Goal: Find specific page/section: Find specific page/section

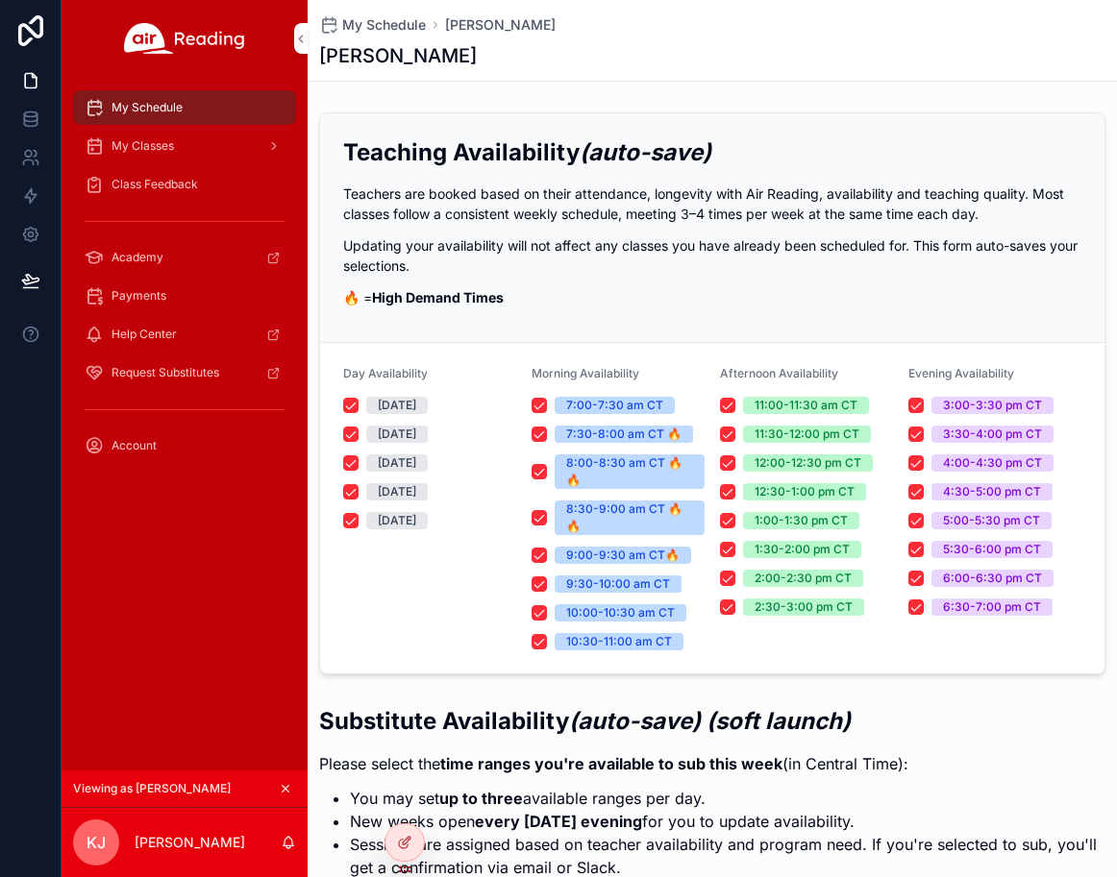
click at [0, 0] on icon at bounding box center [0, 0] width 0 height 0
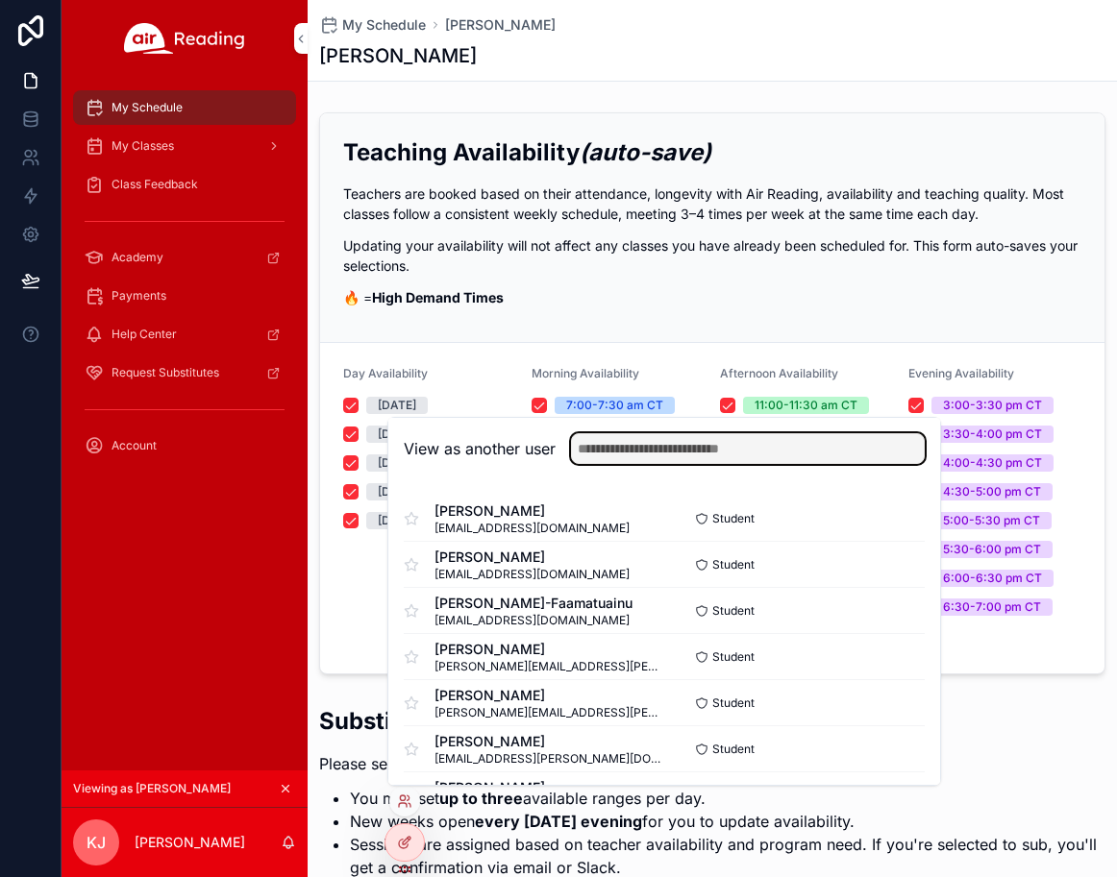
click at [690, 449] on input "text" at bounding box center [748, 448] width 354 height 31
type input "****"
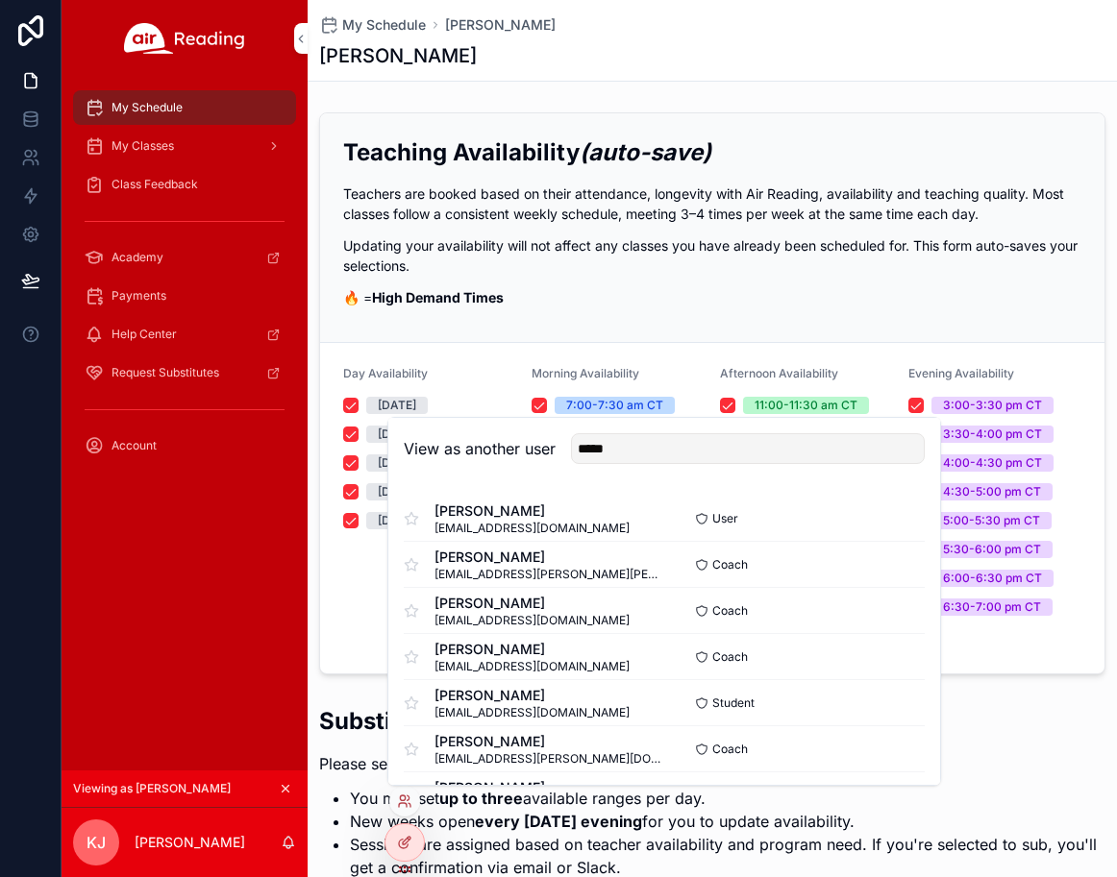
click at [0, 0] on button "Select" at bounding box center [0, 0] width 0 height 0
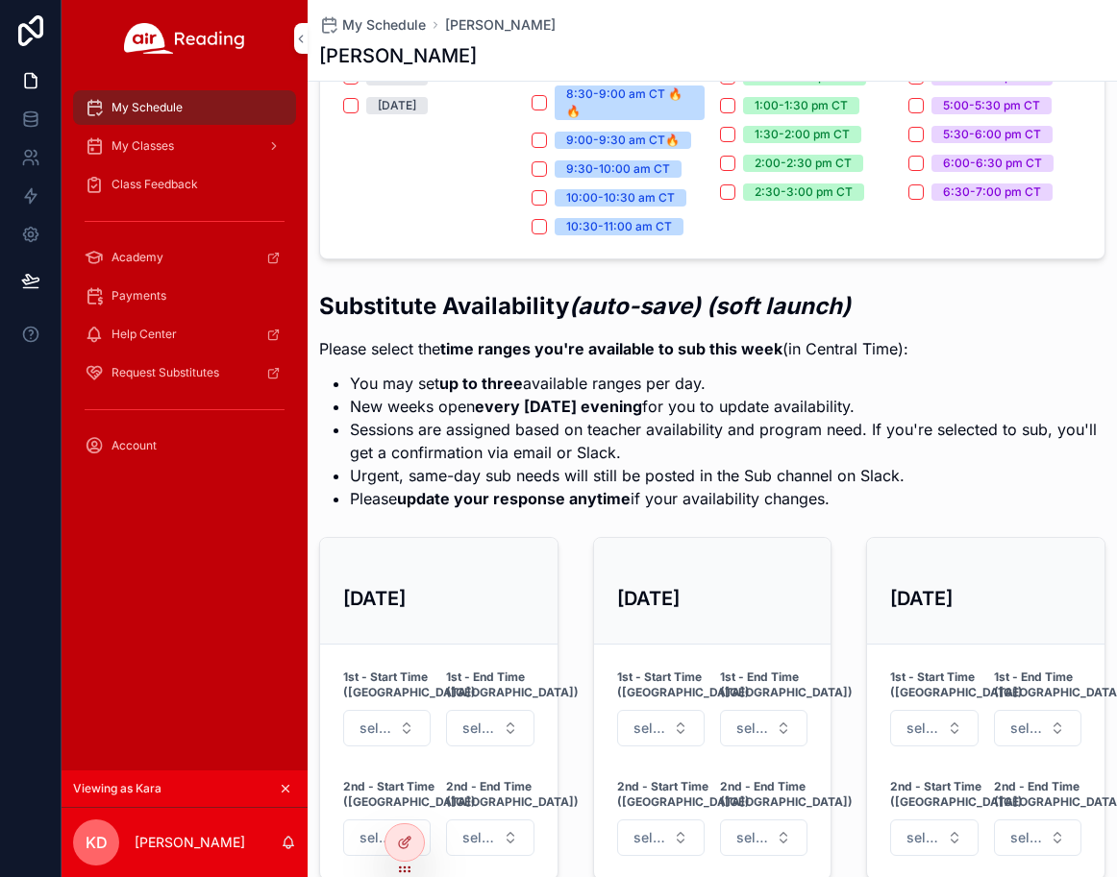
scroll to position [128, 0]
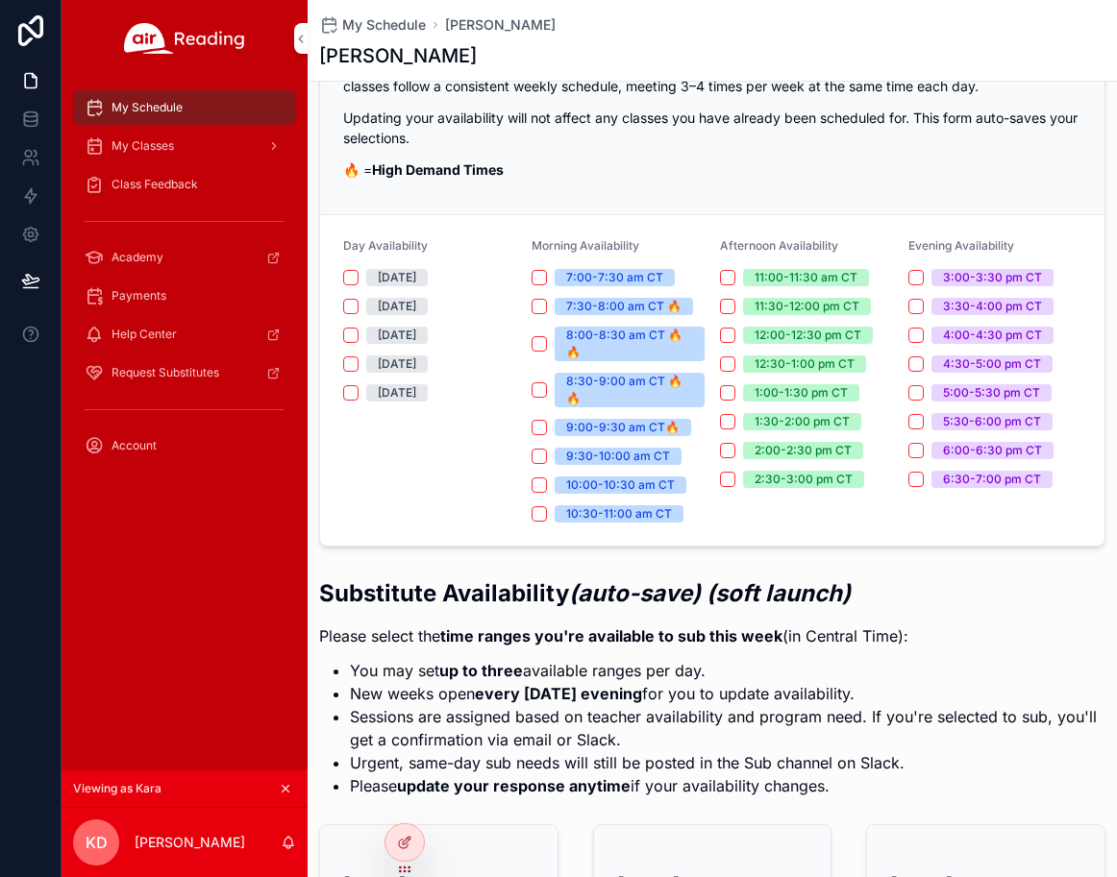
click at [0, 0] on icon at bounding box center [0, 0] width 0 height 0
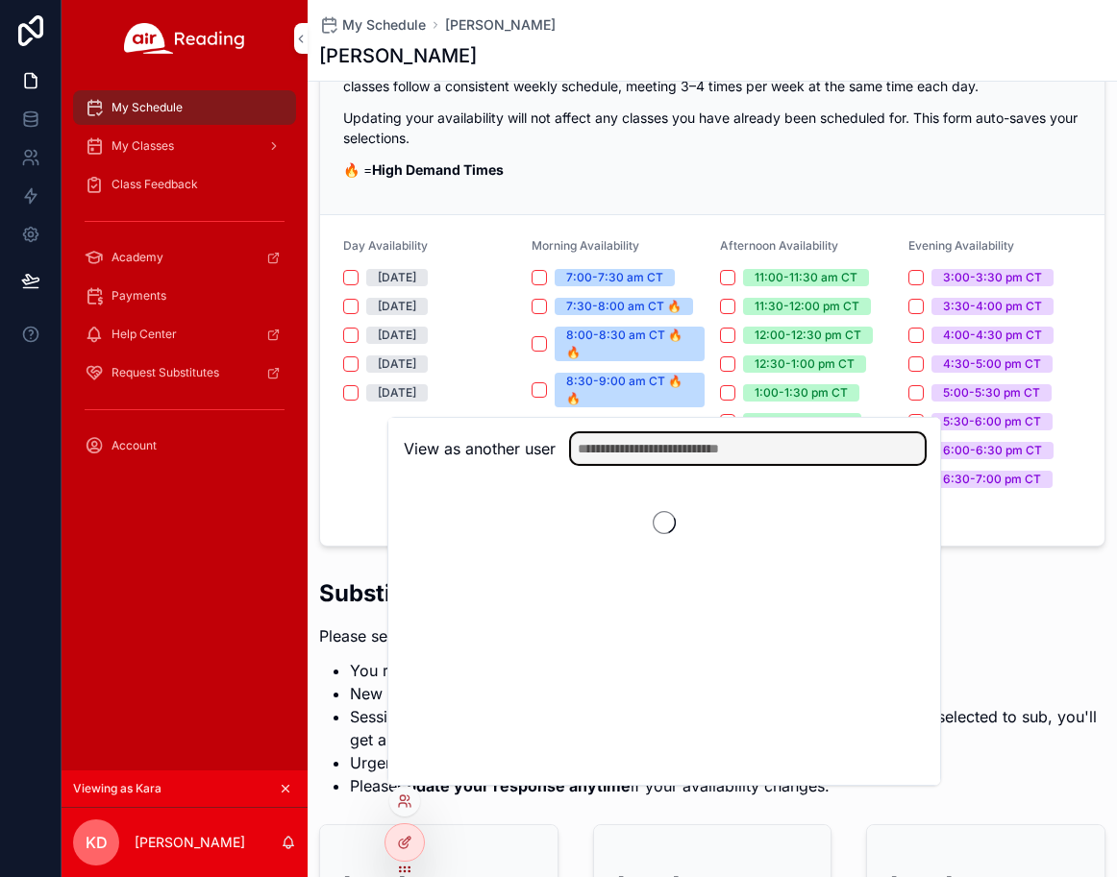
click at [647, 447] on input "text" at bounding box center [748, 448] width 354 height 31
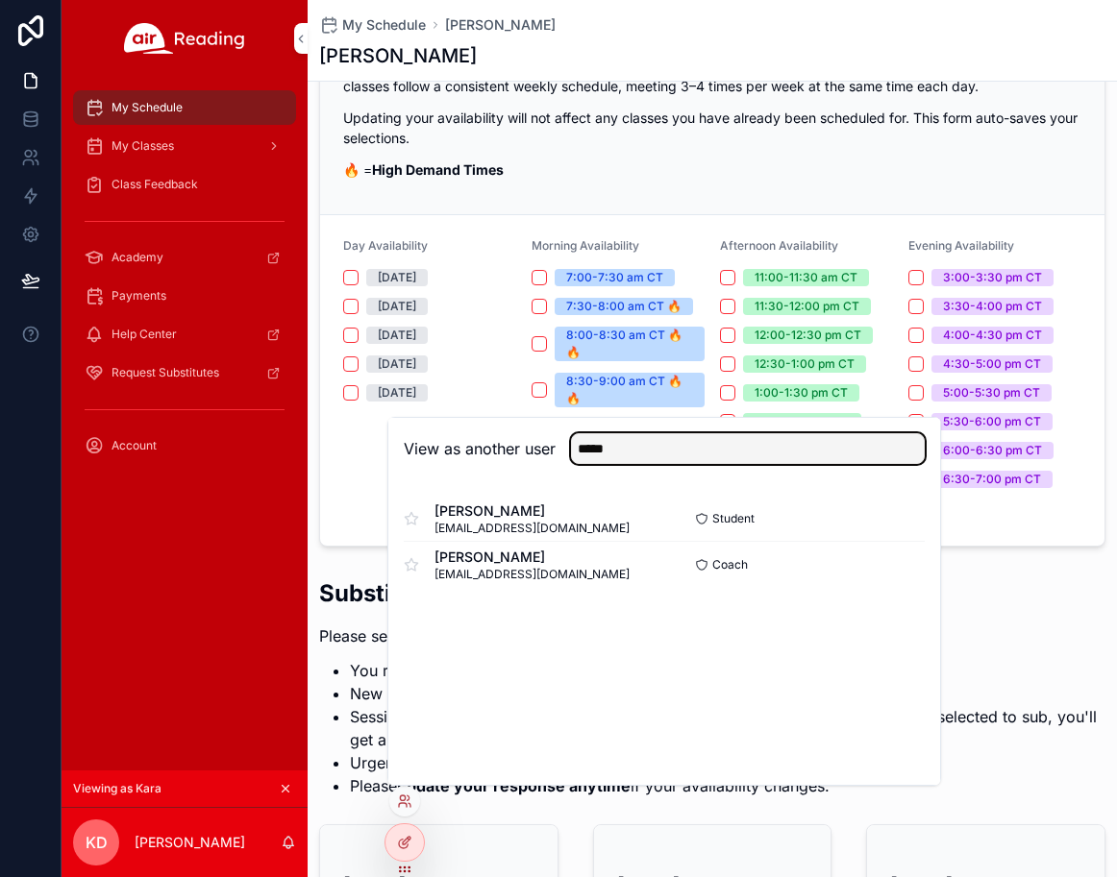
type input "*****"
click at [0, 0] on button "Select" at bounding box center [0, 0] width 0 height 0
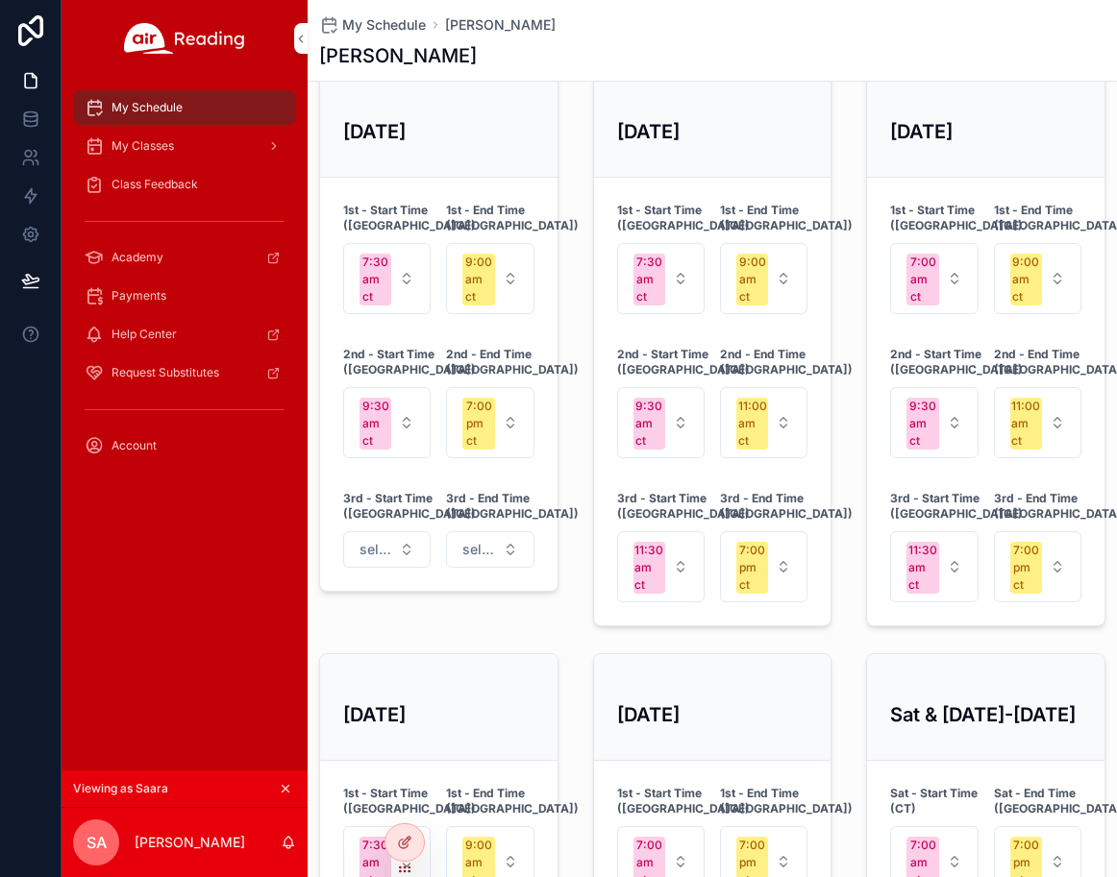
scroll to position [881, 0]
click at [0, 0] on icon at bounding box center [0, 0] width 0 height 0
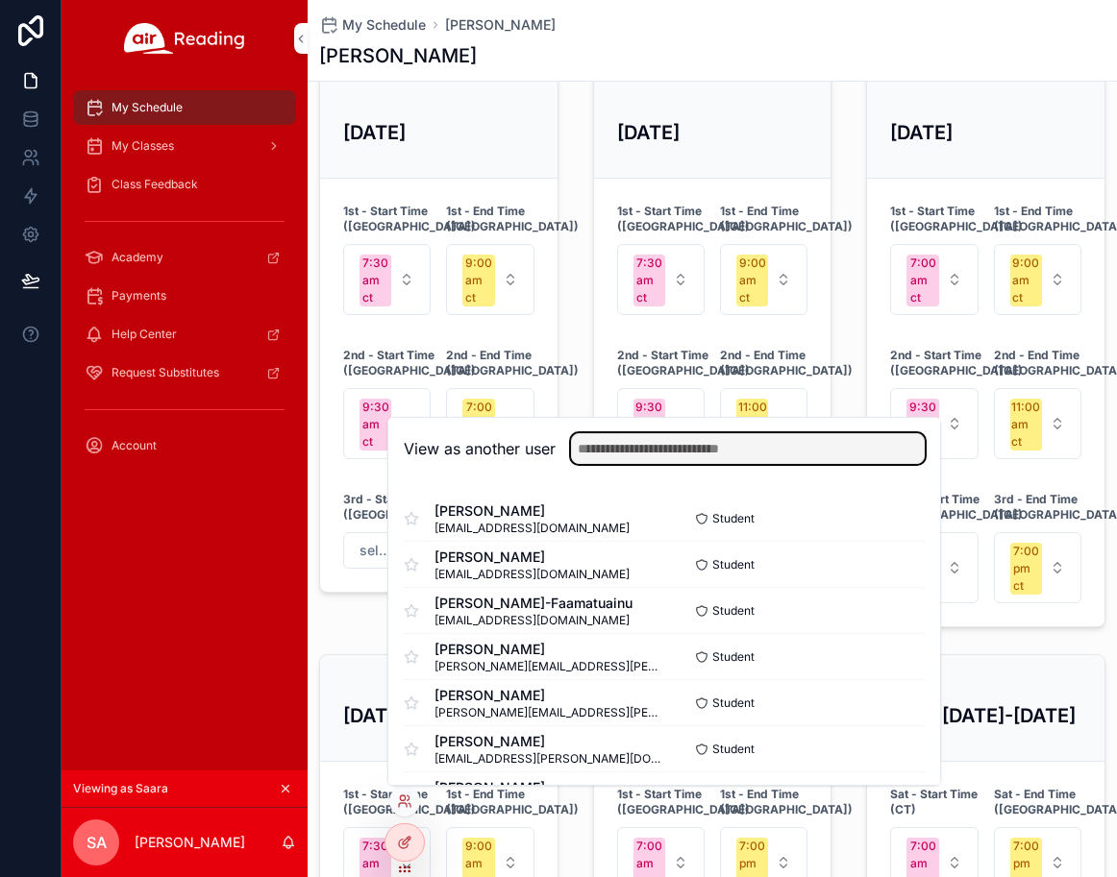
click at [659, 450] on input "text" at bounding box center [748, 448] width 354 height 31
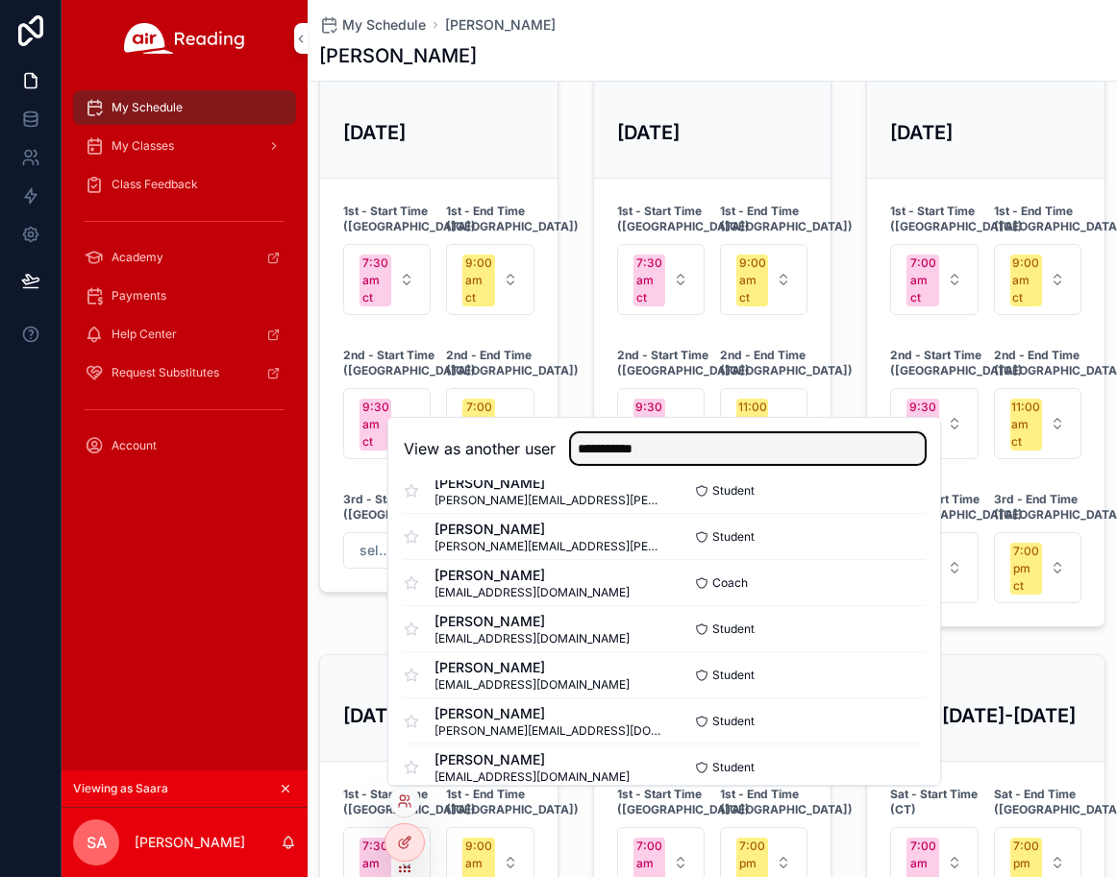
scroll to position [995, 0]
type input "**********"
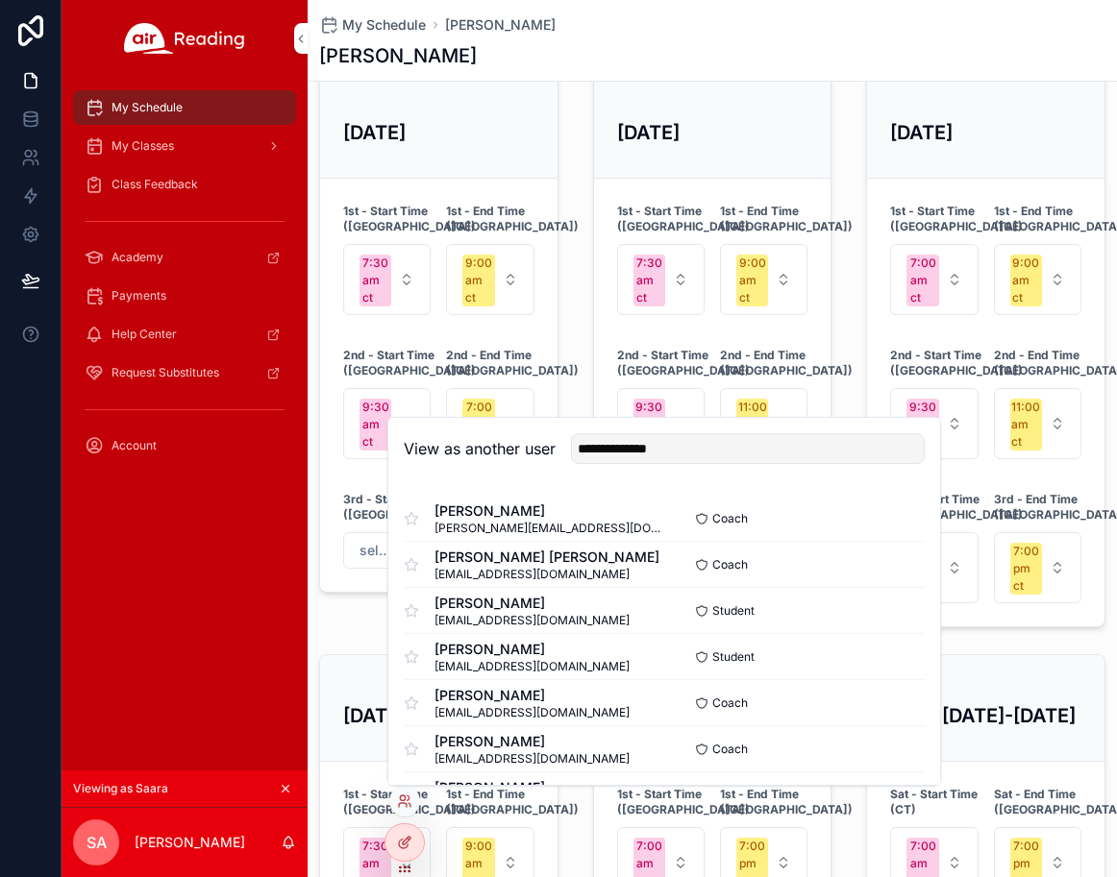
drag, startPoint x: 693, startPoint y: 24, endPoint x: 677, endPoint y: 4, distance: 25.4
click at [690, 21] on div "My Schedule Saara Abrahim" at bounding box center [712, 24] width 786 height 19
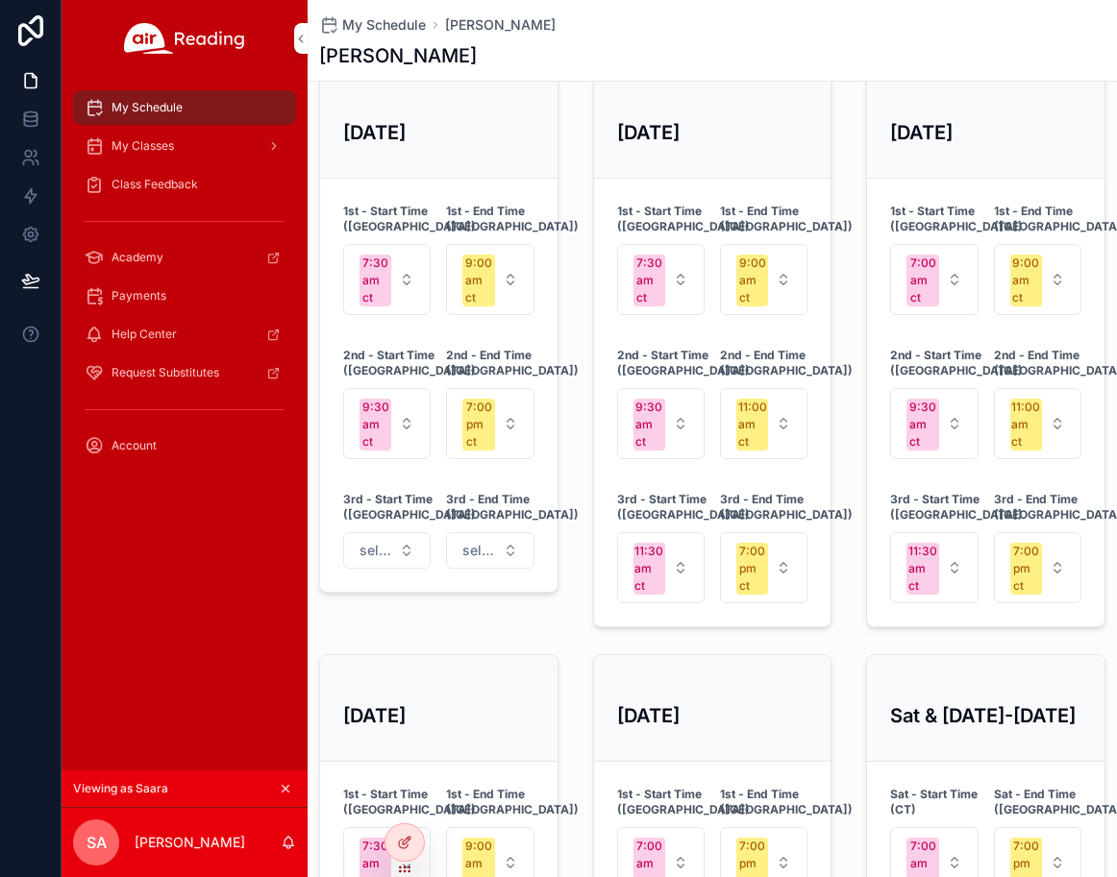
click at [0, 0] on icon at bounding box center [0, 0] width 0 height 0
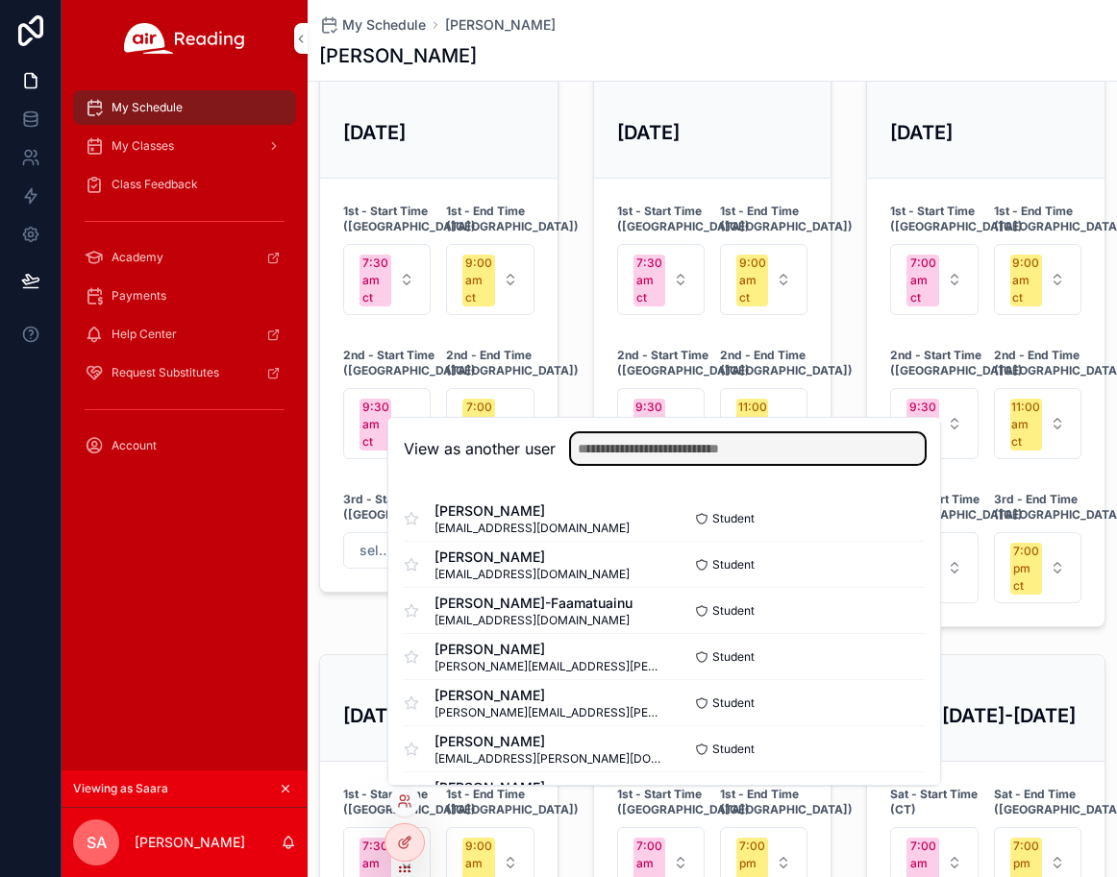
click at [638, 440] on input "text" at bounding box center [748, 448] width 354 height 31
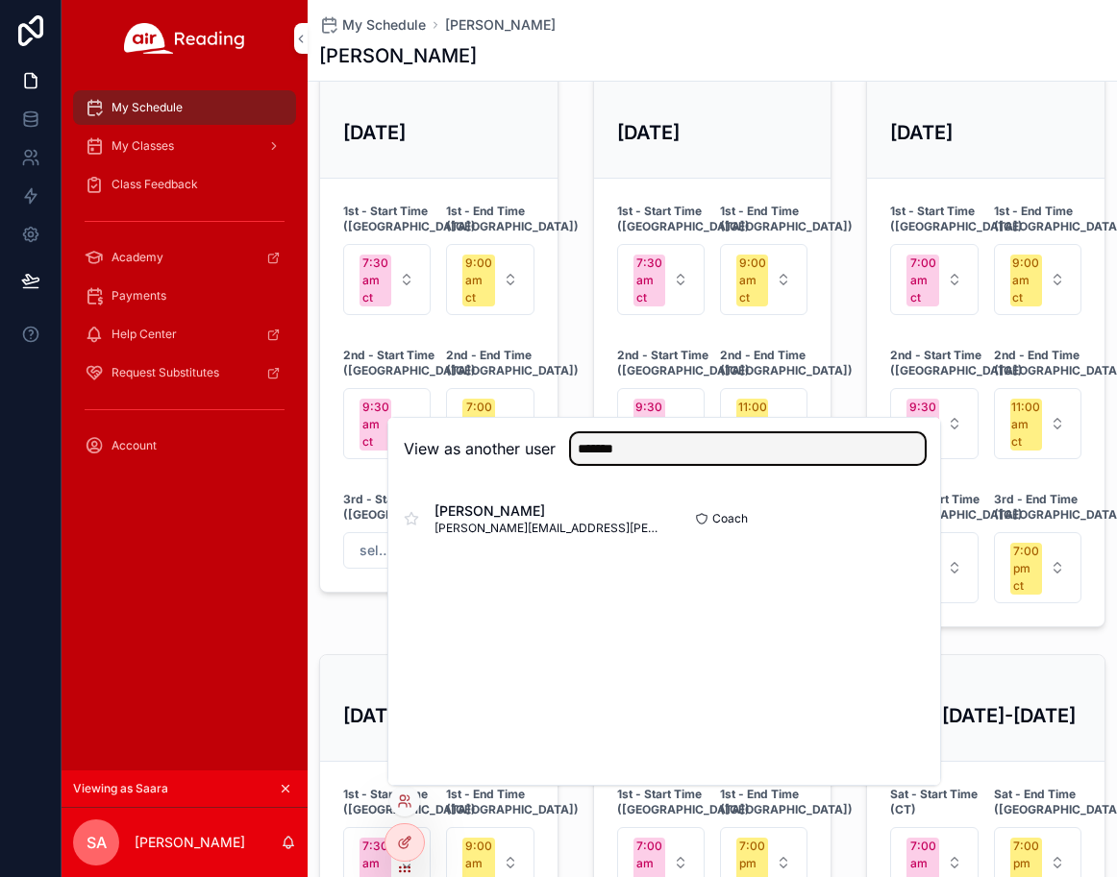
type input "*******"
click at [0, 0] on button "Select" at bounding box center [0, 0] width 0 height 0
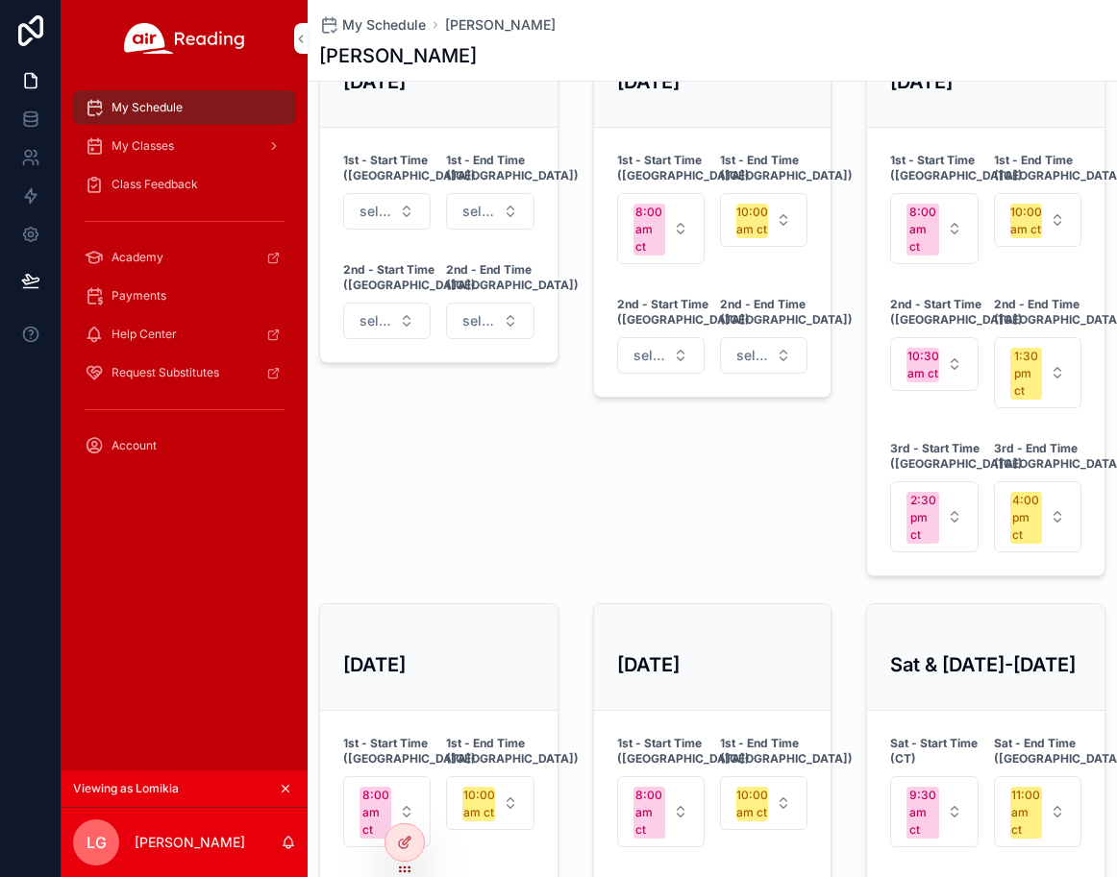
scroll to position [877, 0]
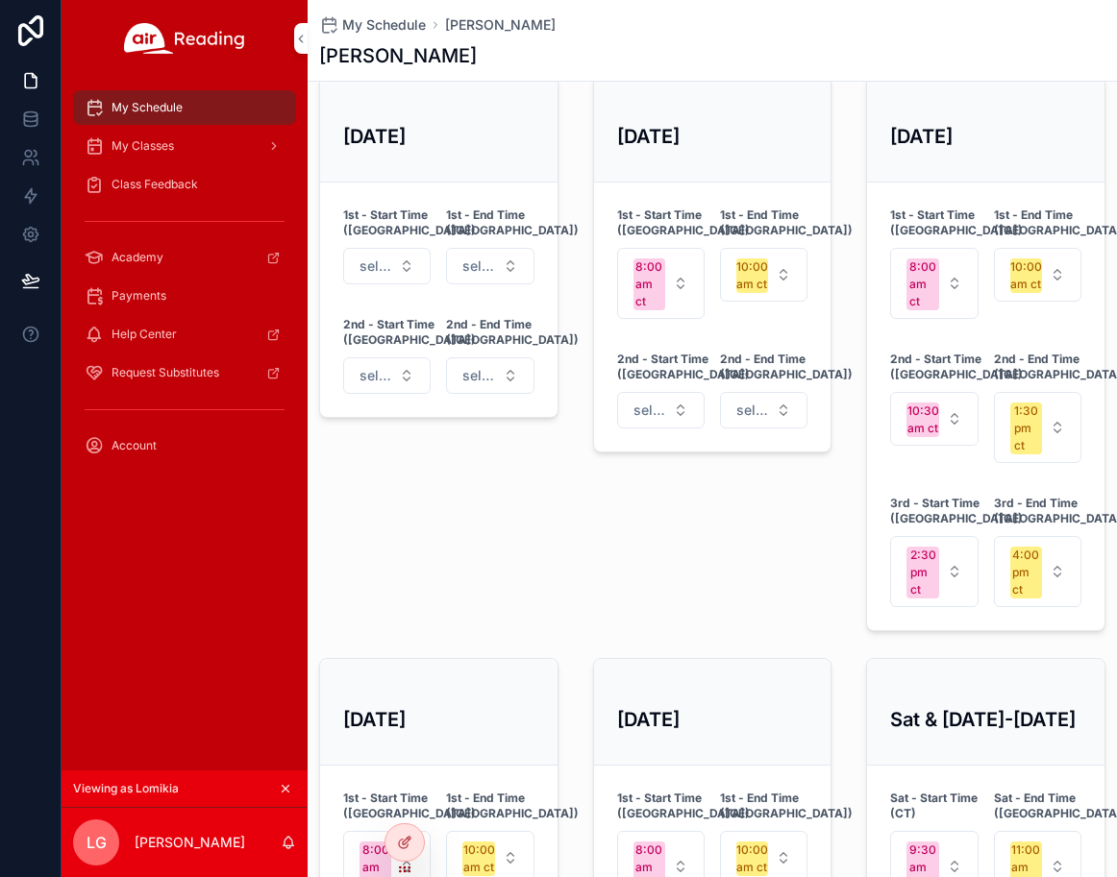
click at [0, 0] on icon at bounding box center [0, 0] width 0 height 0
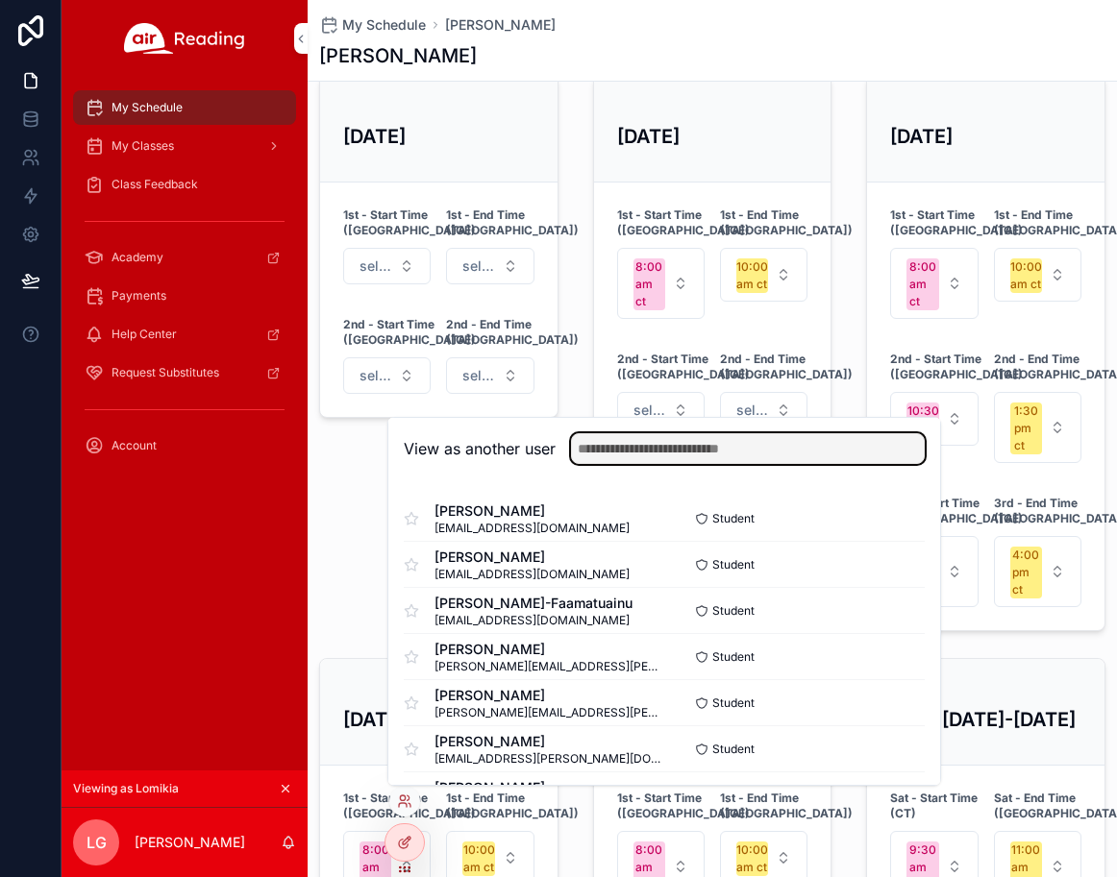
click at [647, 455] on input "text" at bounding box center [748, 448] width 354 height 31
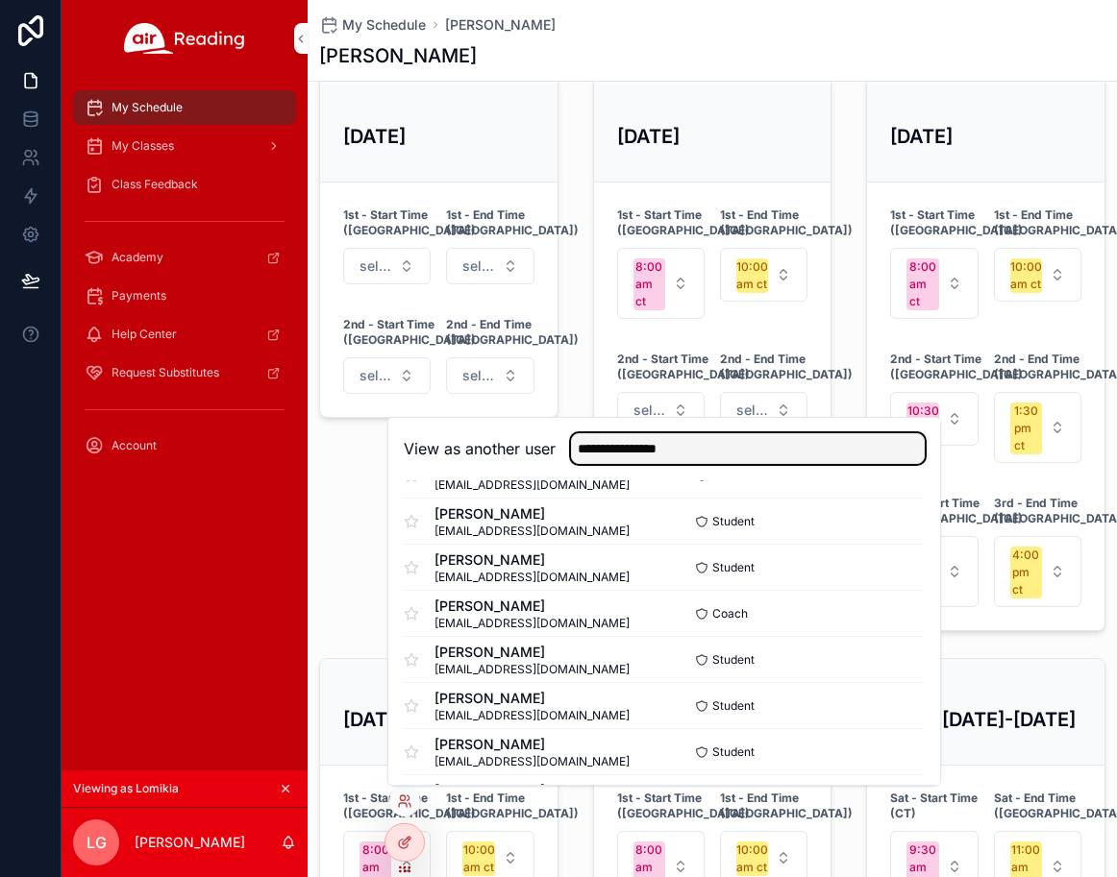
scroll to position [141, 0]
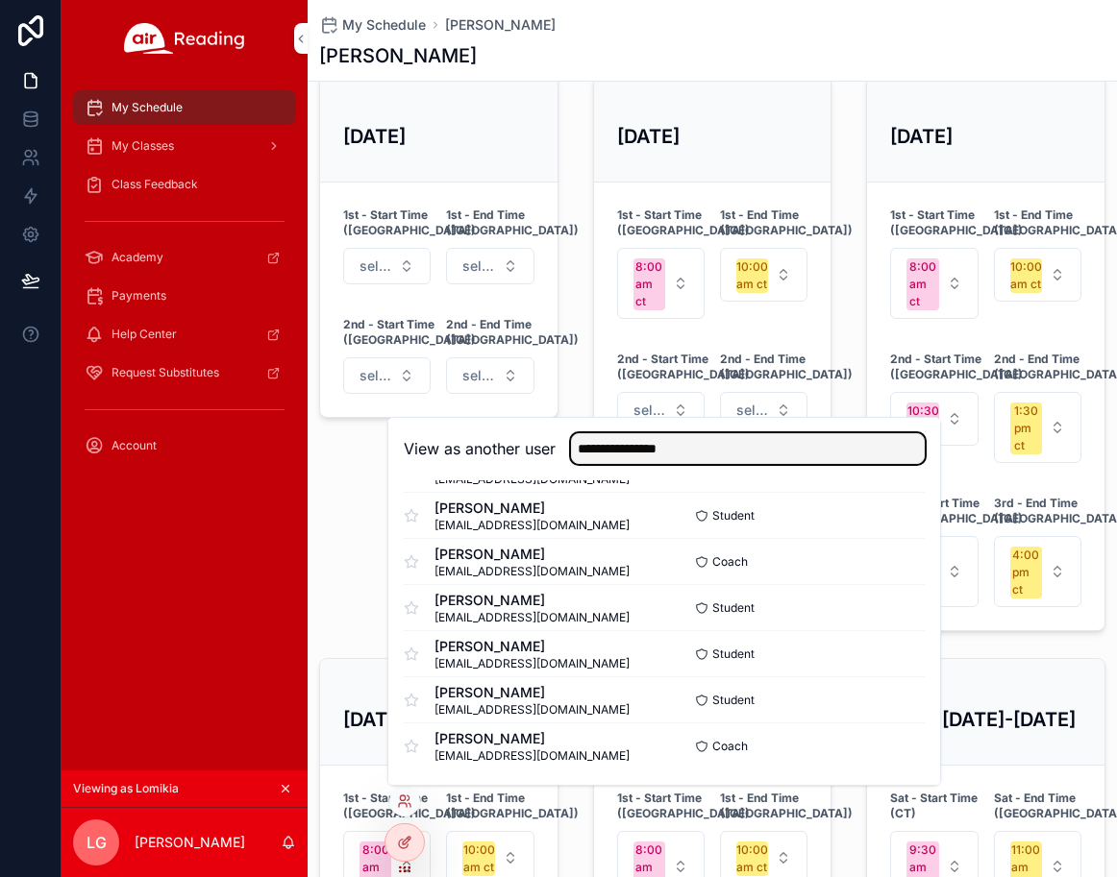
type input "**********"
click at [0, 0] on button "Select" at bounding box center [0, 0] width 0 height 0
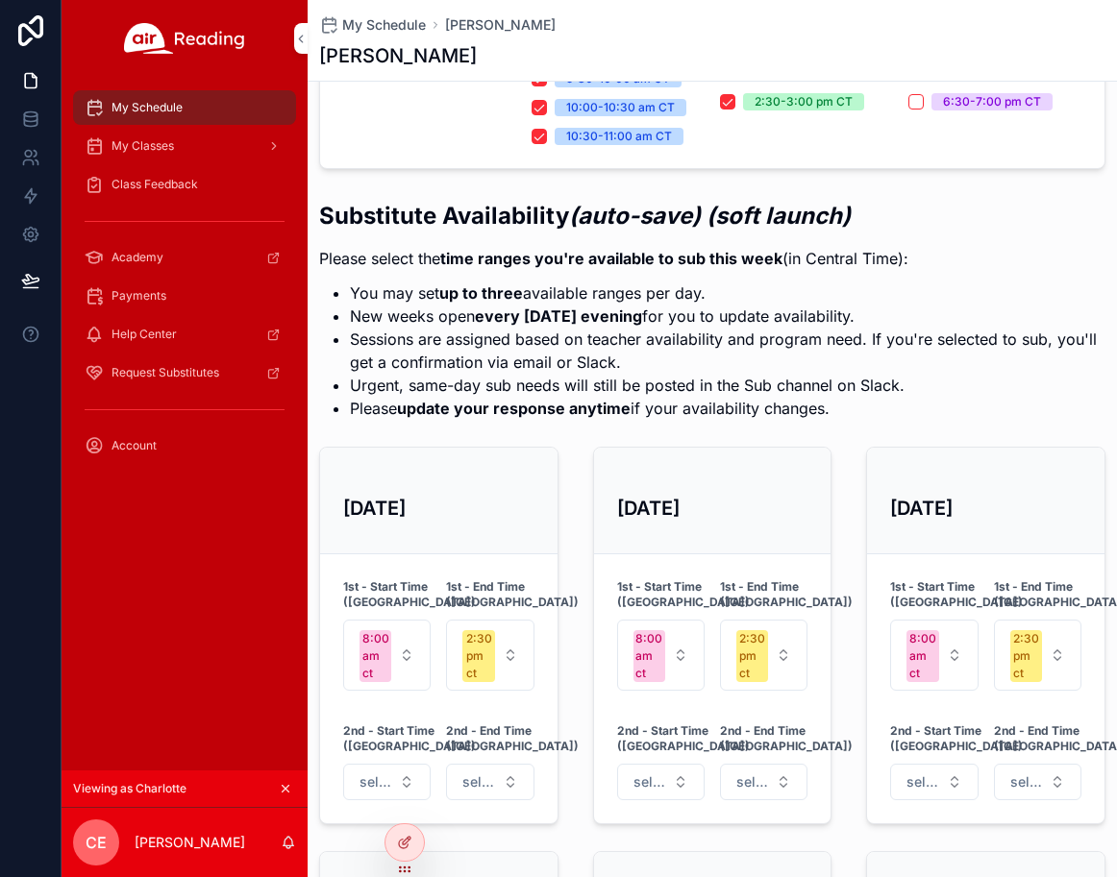
scroll to position [686, 0]
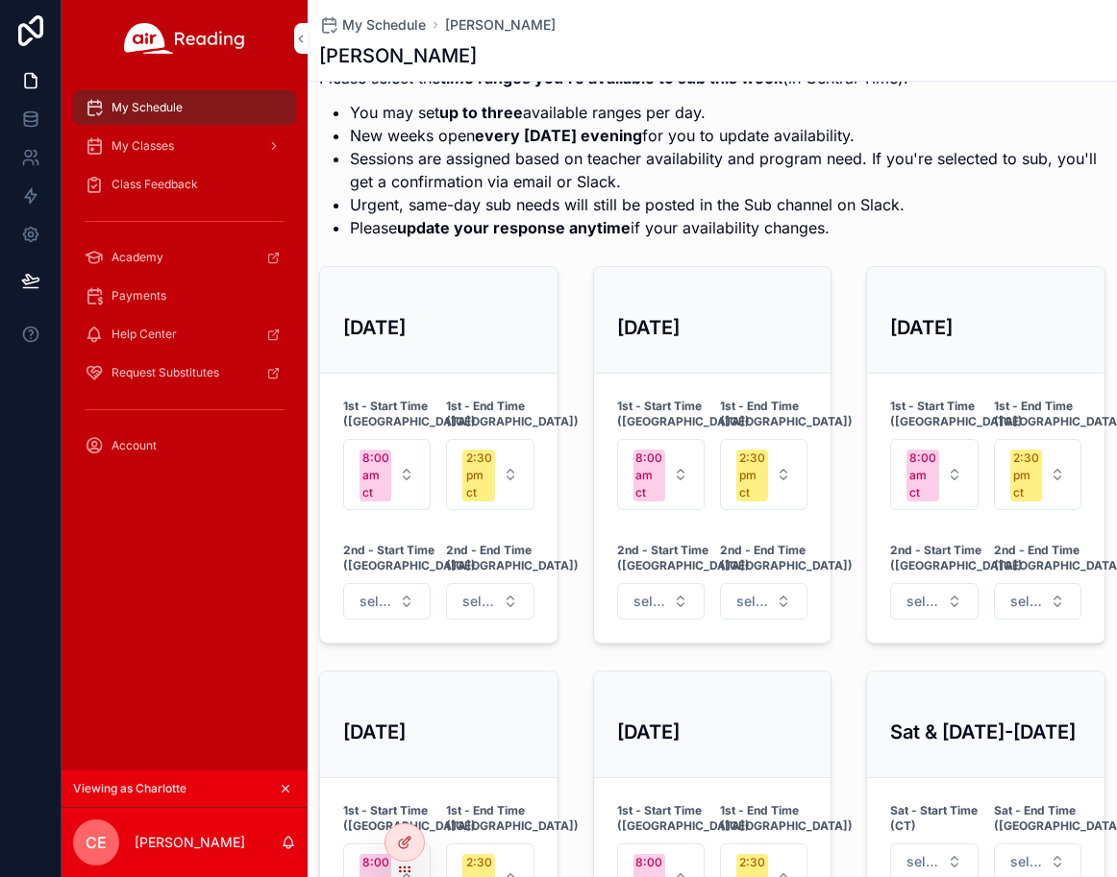
click at [0, 0] on icon at bounding box center [0, 0] width 0 height 0
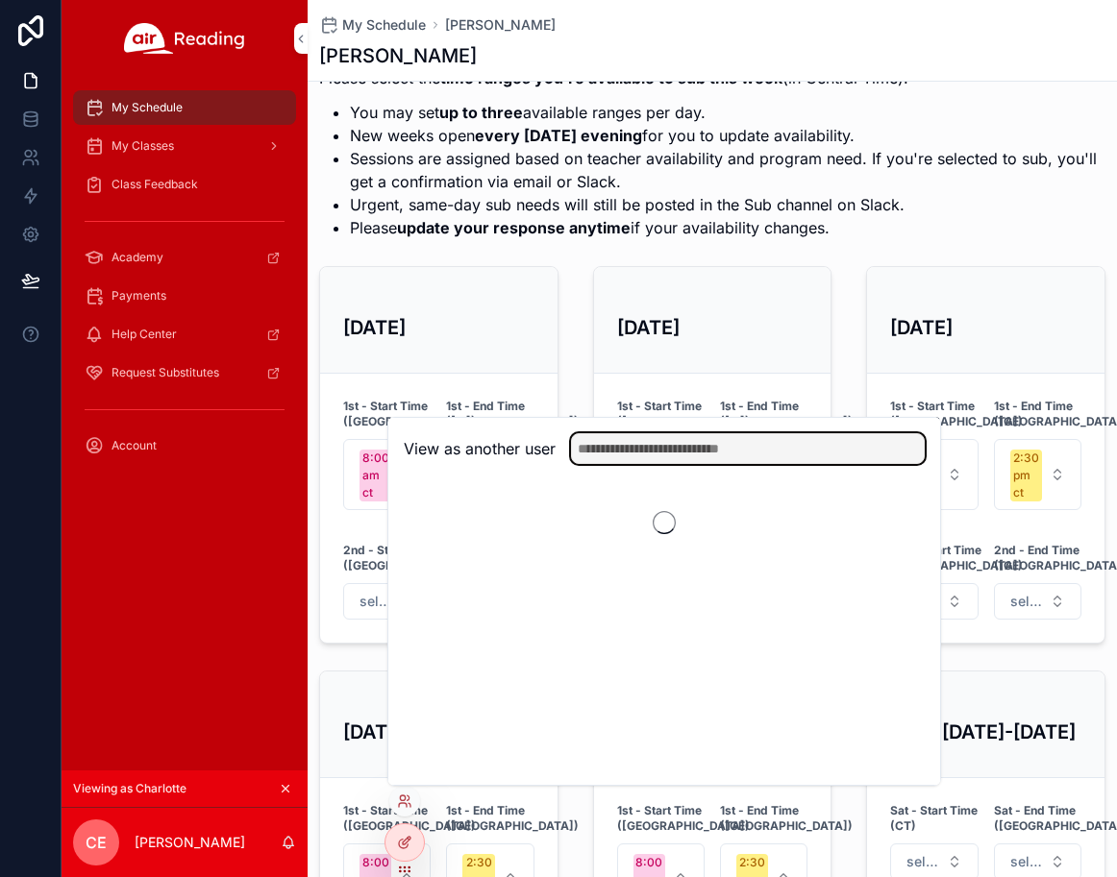
click at [694, 447] on input "text" at bounding box center [748, 448] width 354 height 31
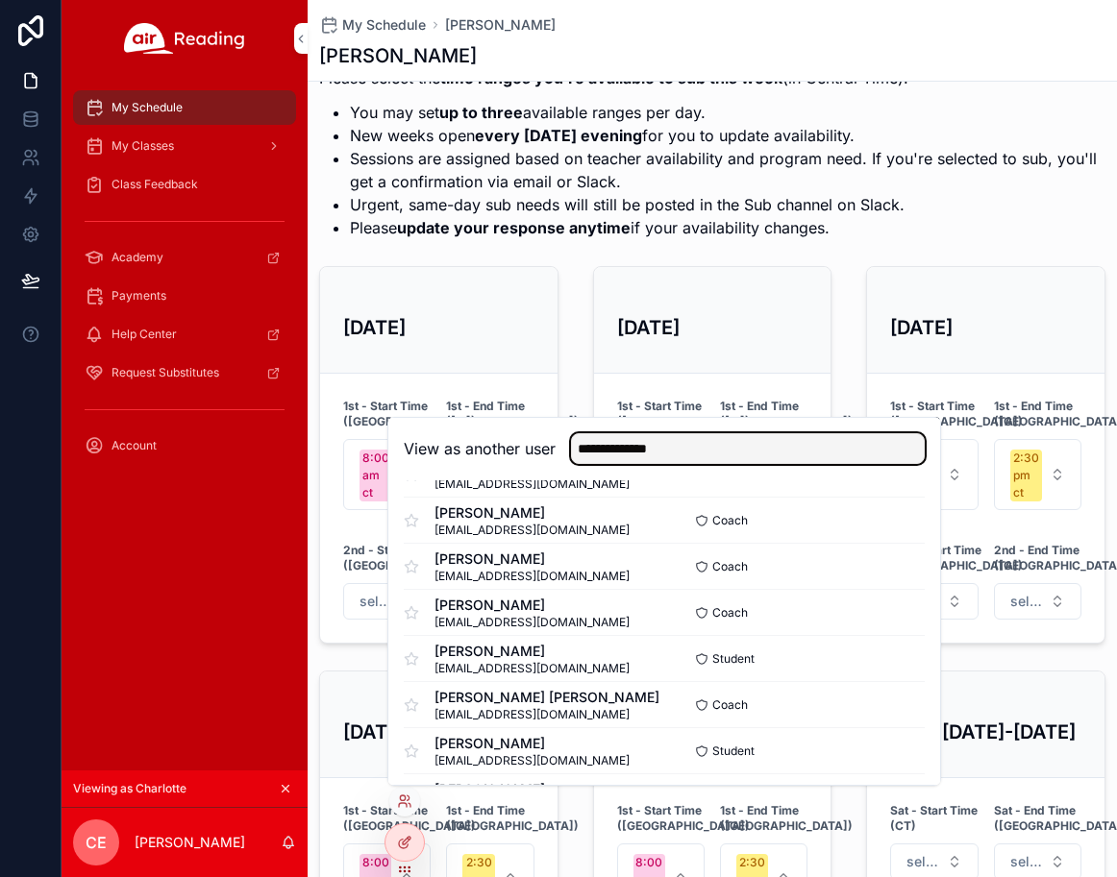
scroll to position [222, 0]
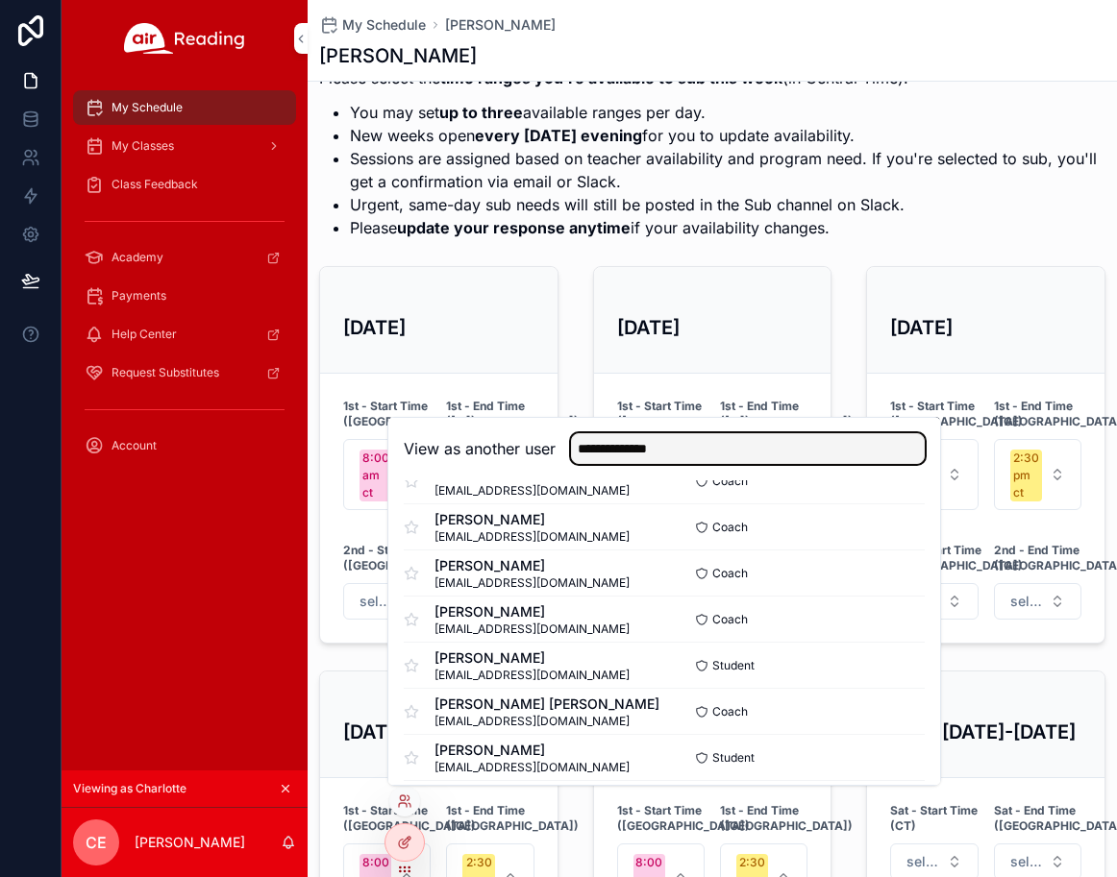
type input "**********"
click at [0, 0] on button "Select" at bounding box center [0, 0] width 0 height 0
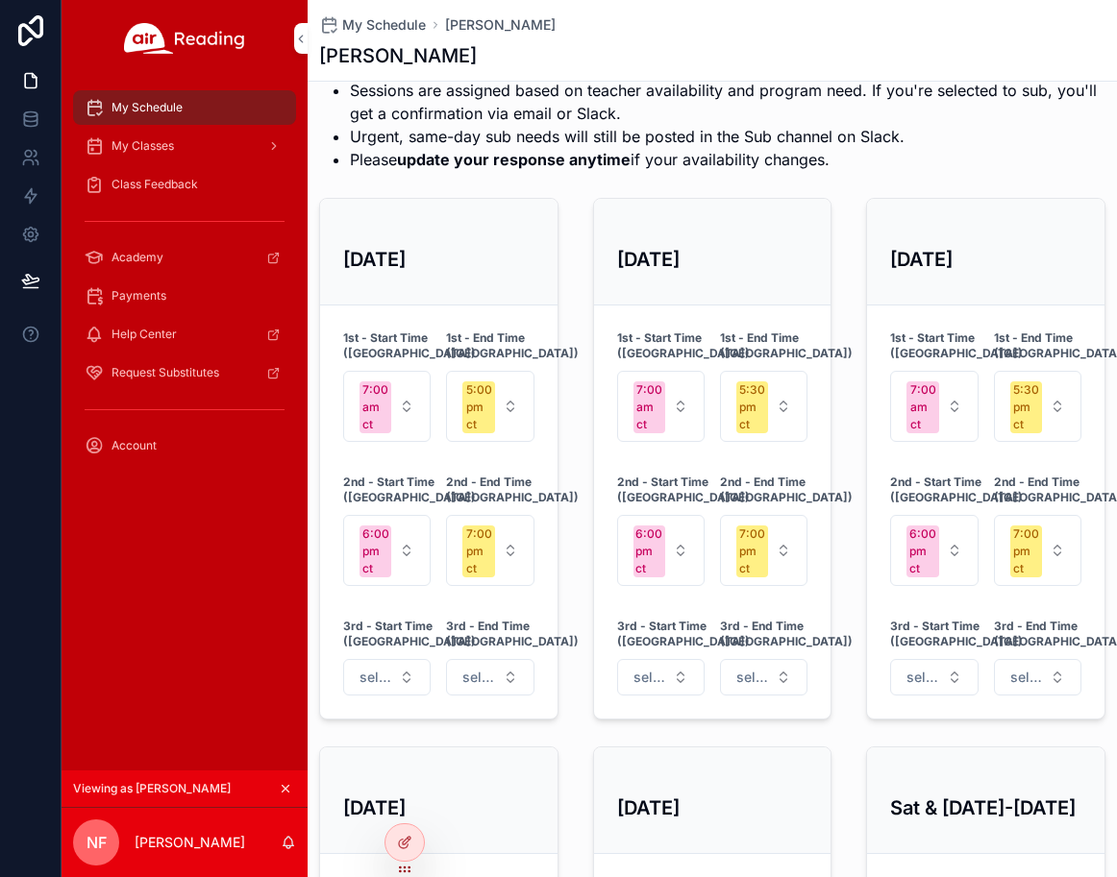
scroll to position [752, 0]
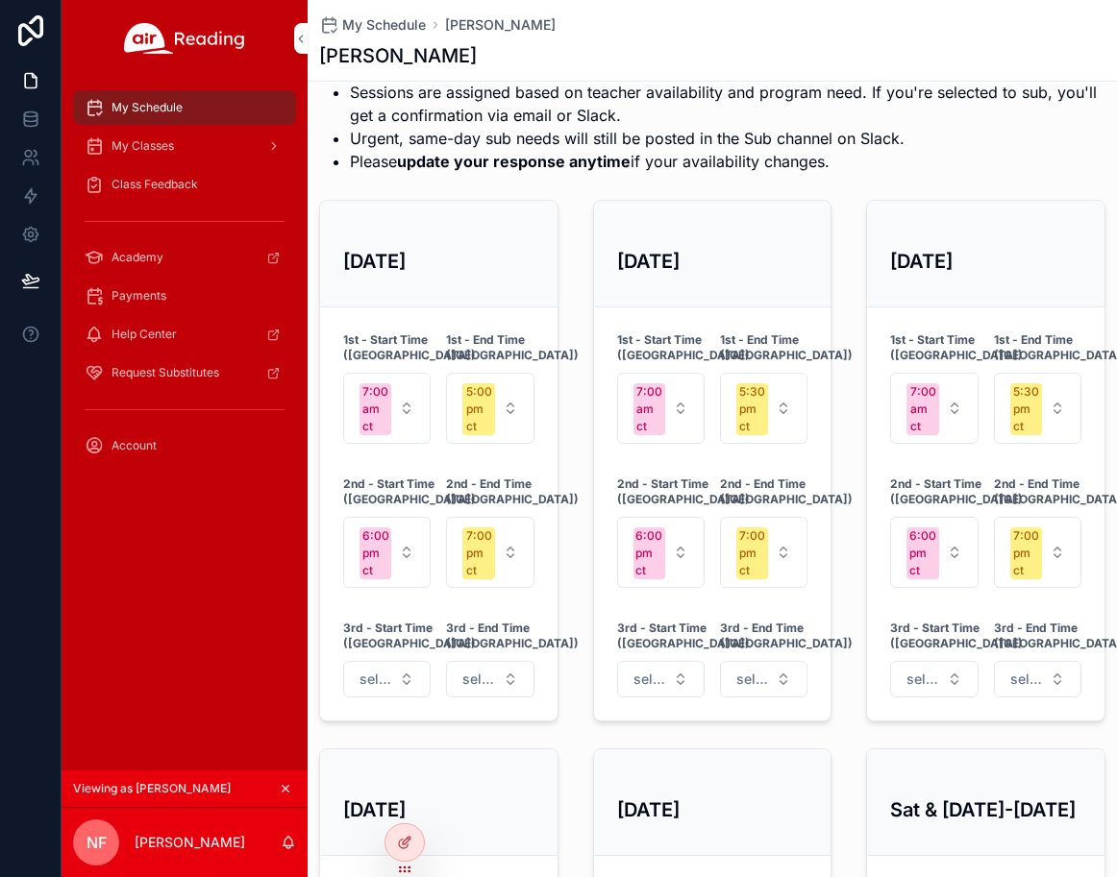
click at [0, 0] on icon at bounding box center [0, 0] width 0 height 0
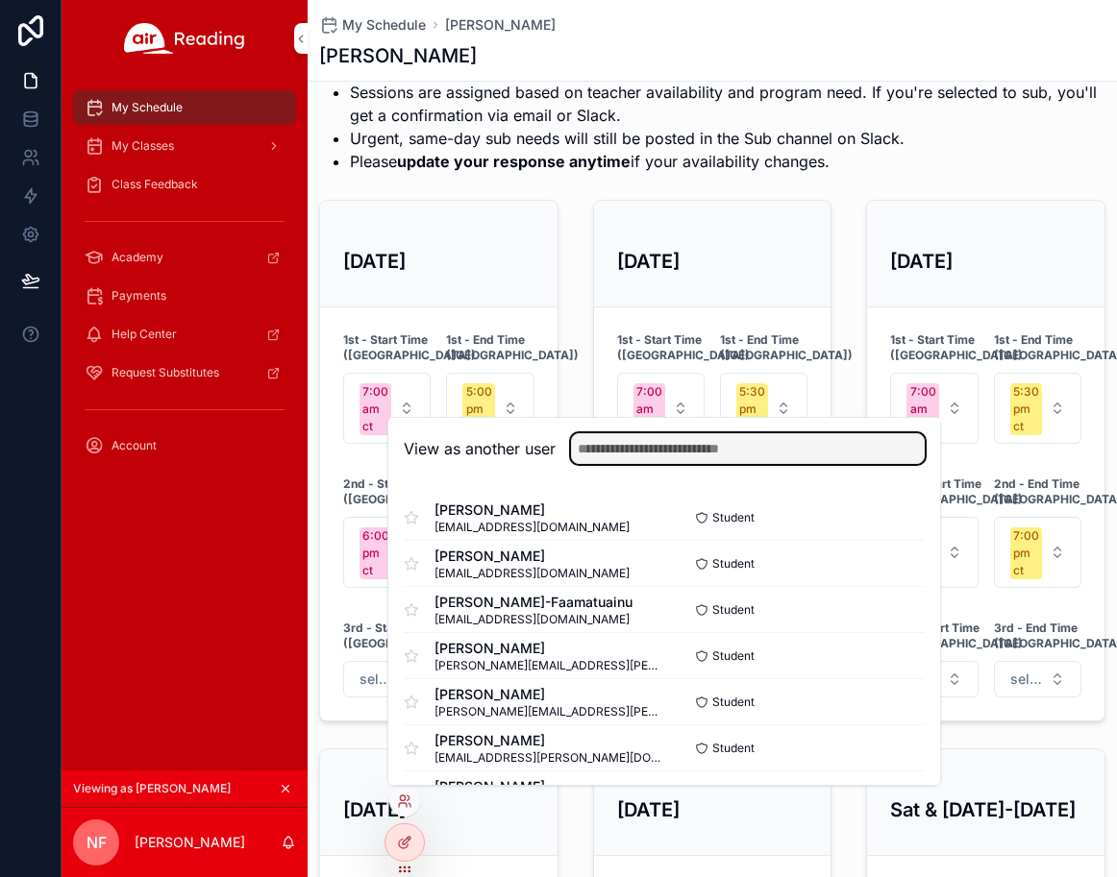
scroll to position [0, 0]
click at [706, 451] on input "text" at bounding box center [748, 448] width 354 height 31
paste input "**********"
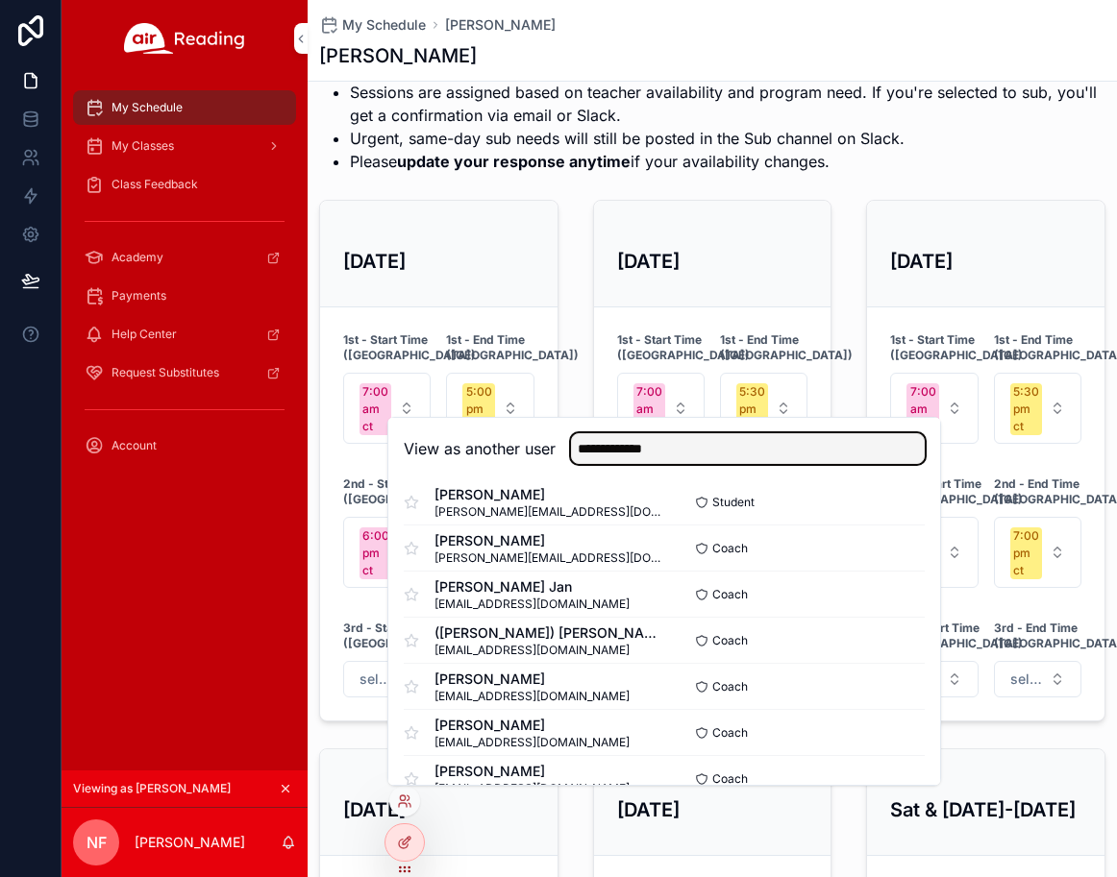
scroll to position [3022, 0]
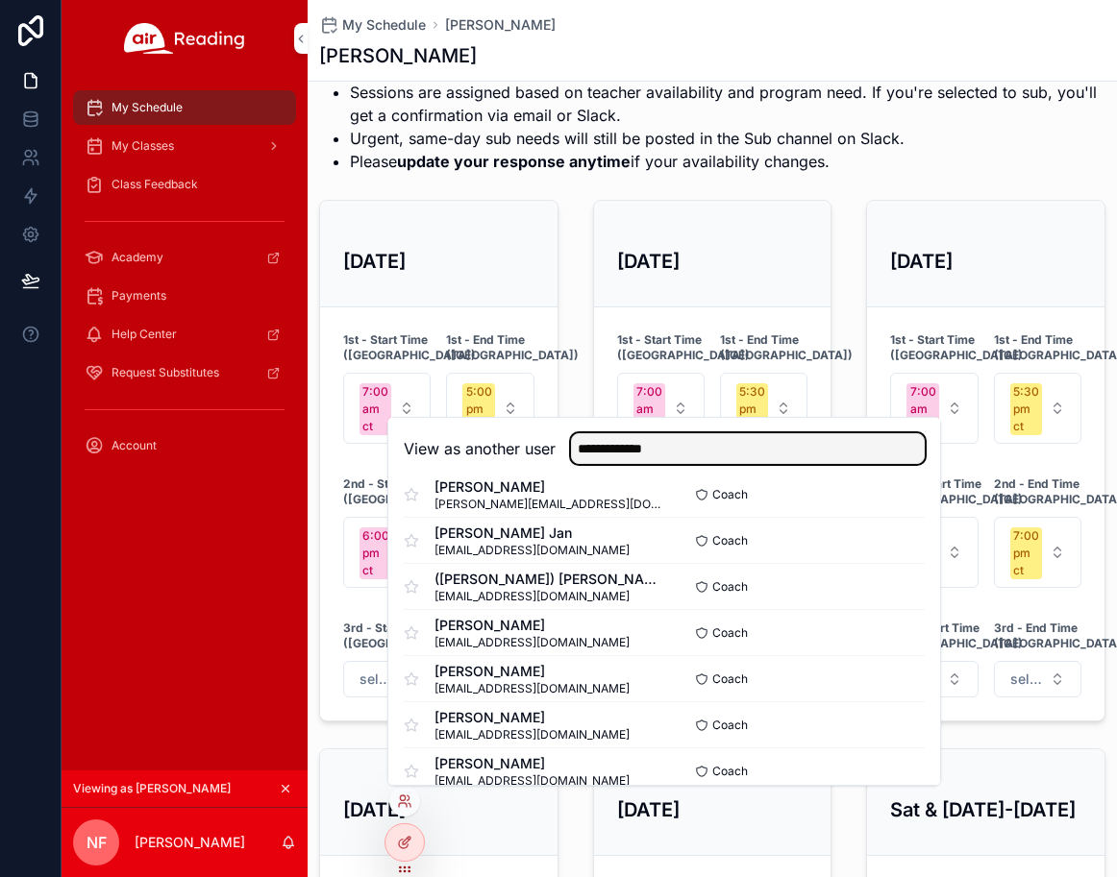
type input "**********"
click at [0, 0] on button "Select" at bounding box center [0, 0] width 0 height 0
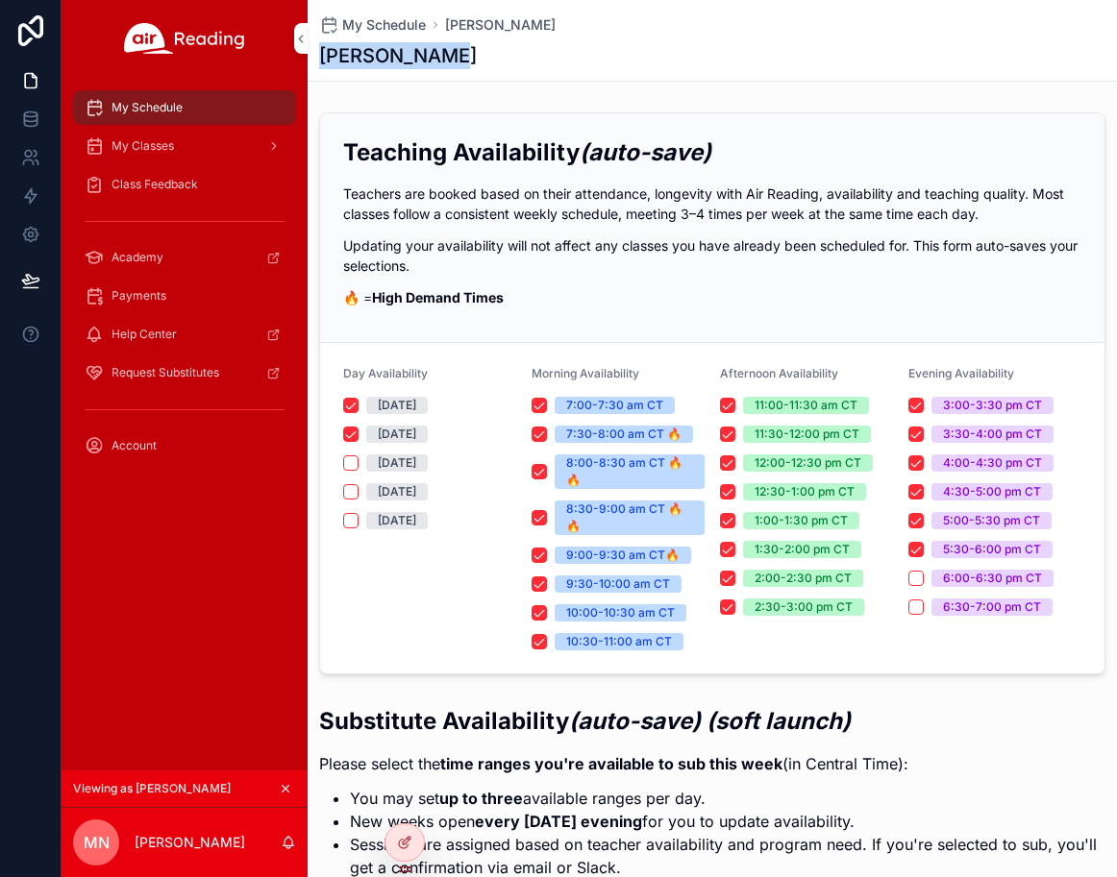
drag, startPoint x: 423, startPoint y: 59, endPoint x: 321, endPoint y: 64, distance: 102.0
click at [319, 63] on div "maria nissan" at bounding box center [712, 55] width 786 height 27
copy h1 "maria nissan"
click at [0, 0] on icon at bounding box center [0, 0] width 0 height 0
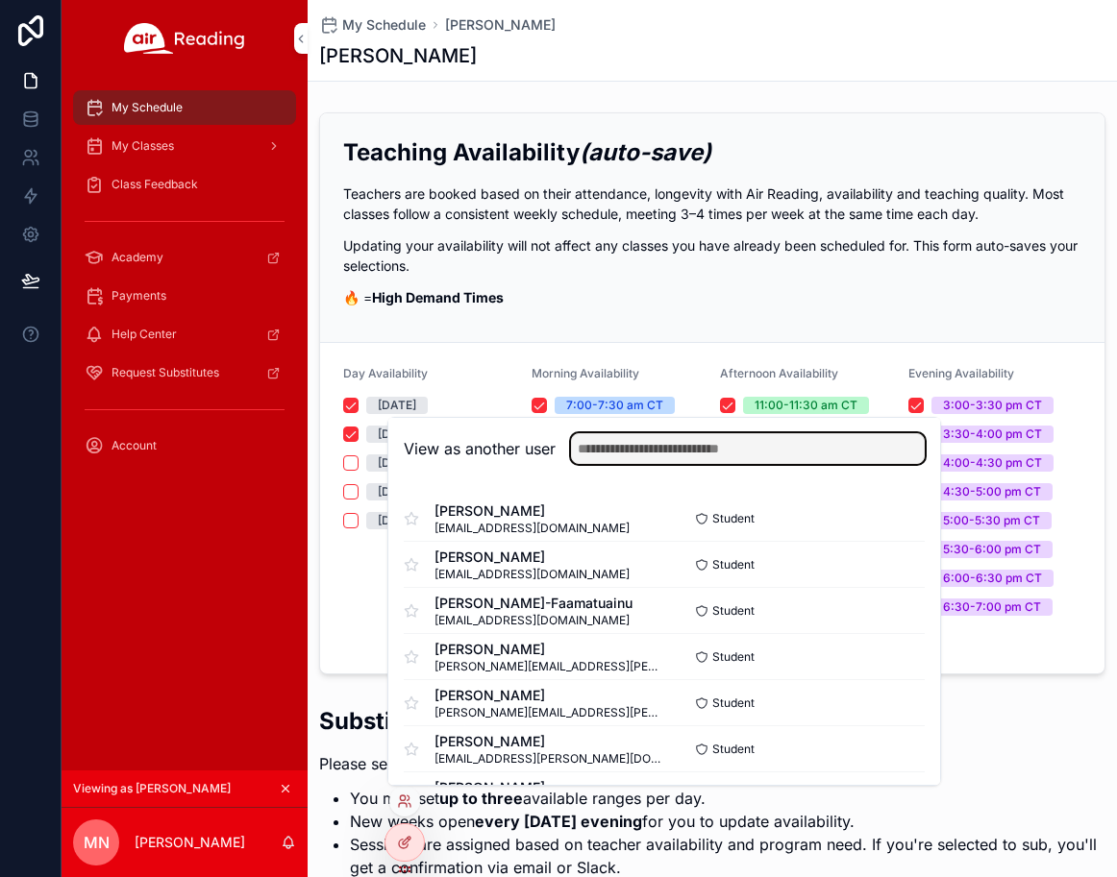
click at [716, 450] on input "text" at bounding box center [748, 448] width 354 height 31
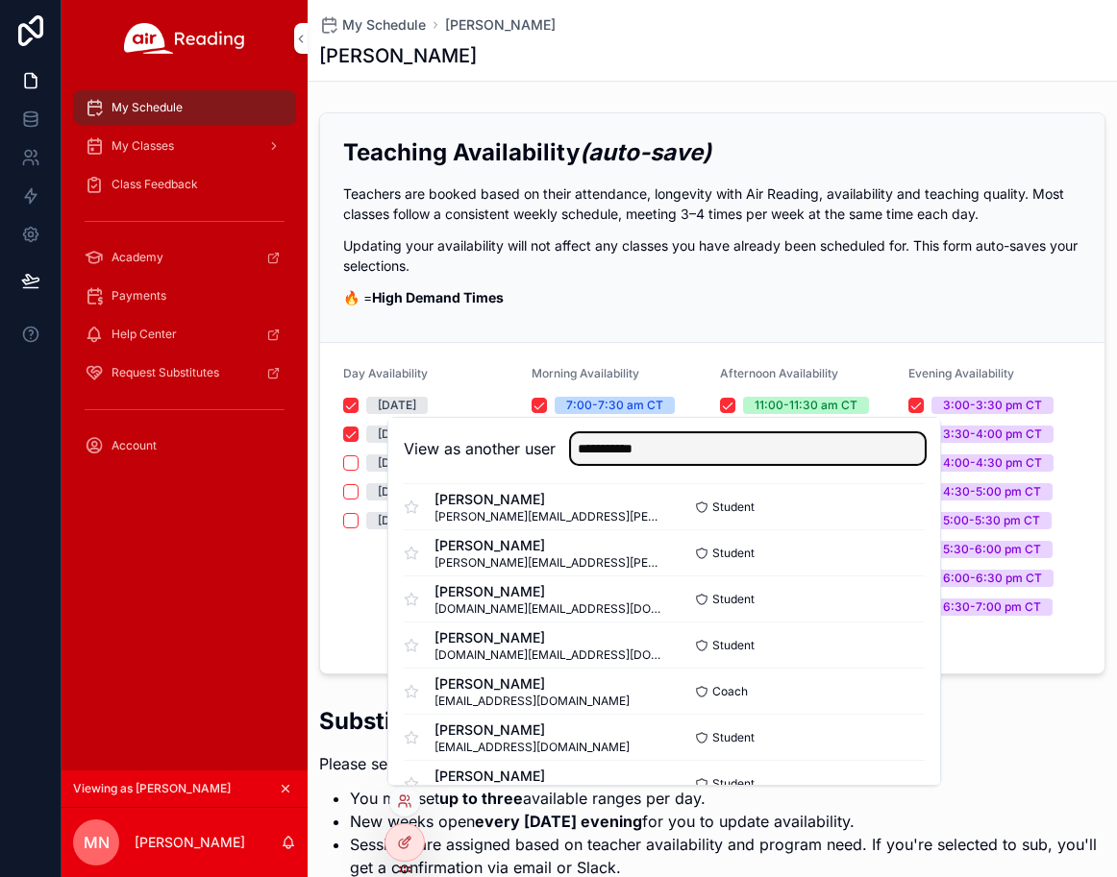
scroll to position [946, 0]
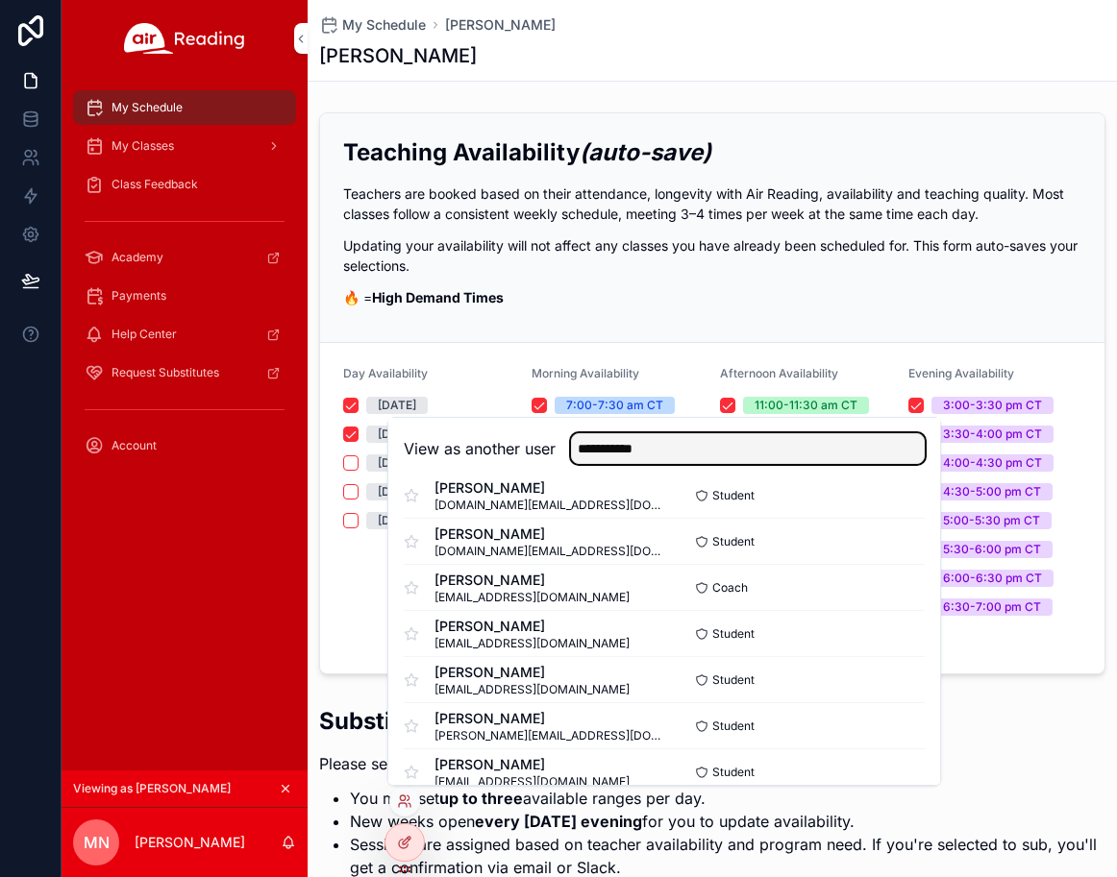
type input "**********"
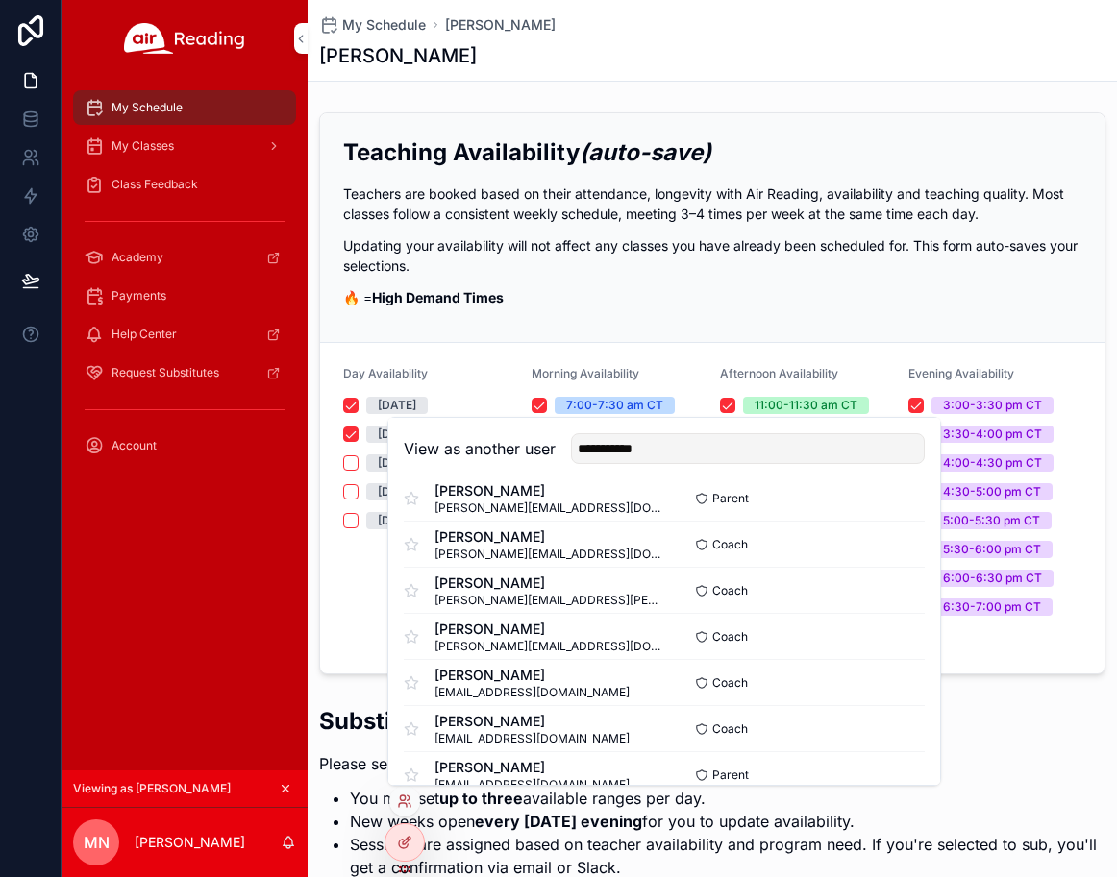
scroll to position [1405, 0]
click at [0, 0] on button "Select" at bounding box center [0, 0] width 0 height 0
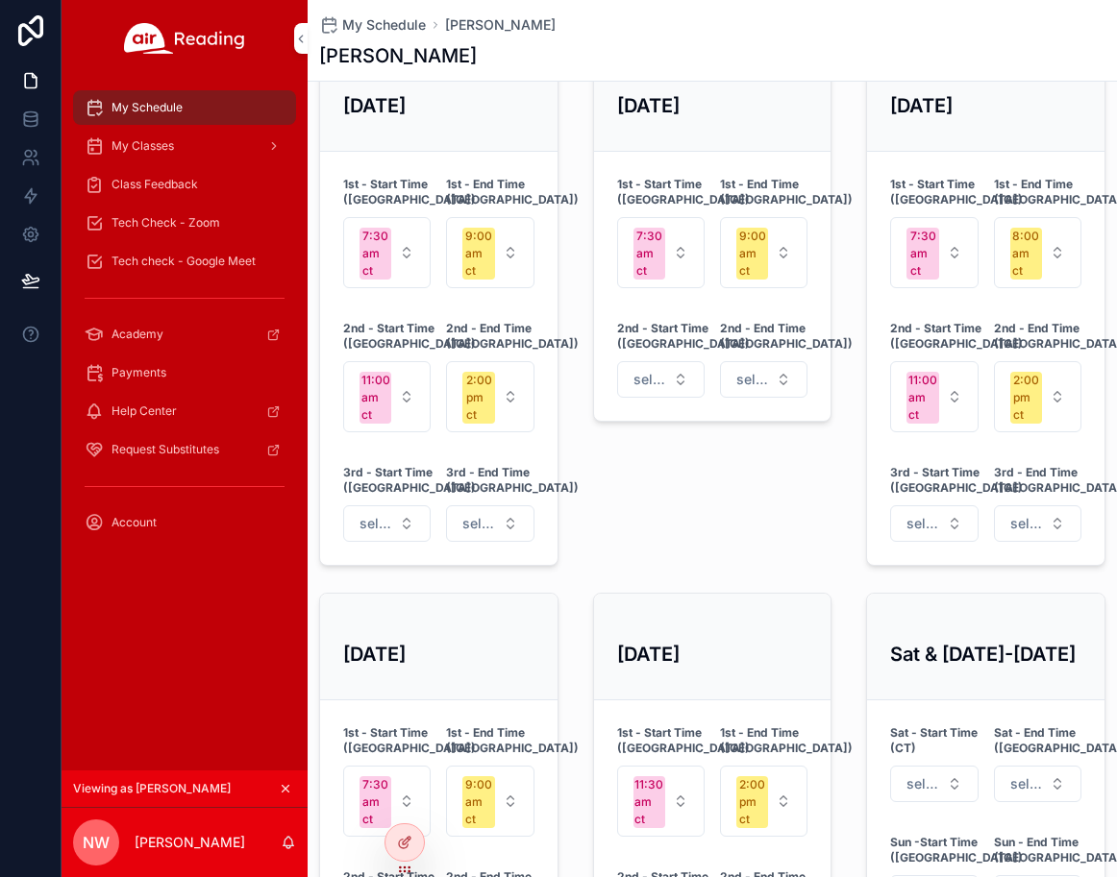
scroll to position [931, 0]
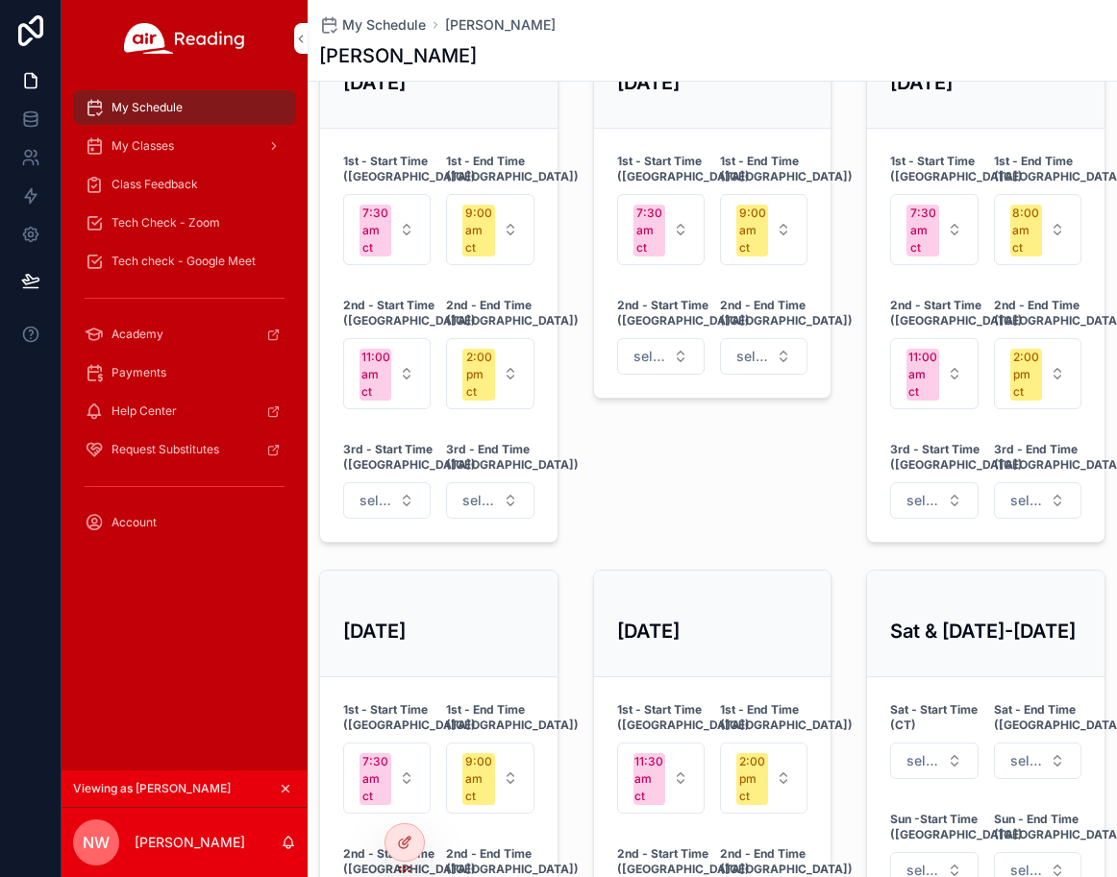
click at [146, 148] on span "My Classes" at bounding box center [142, 145] width 62 height 15
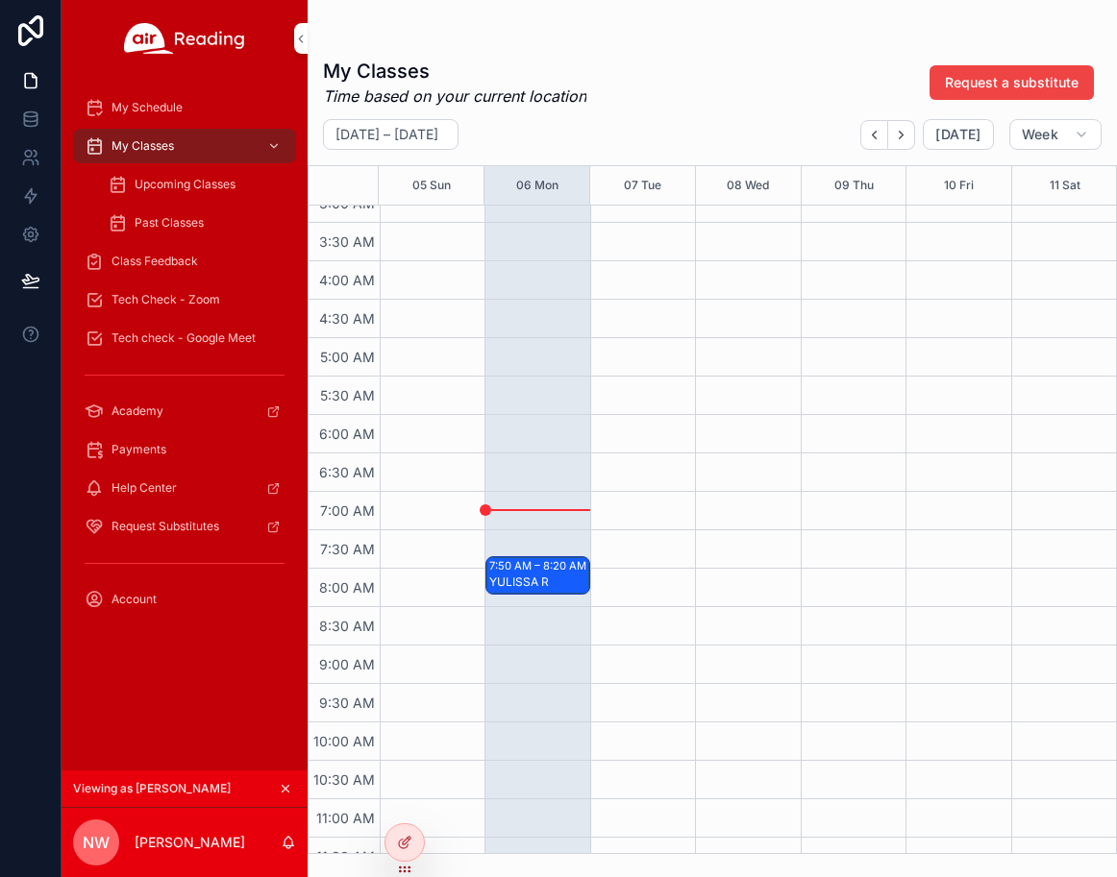
scroll to position [279, 0]
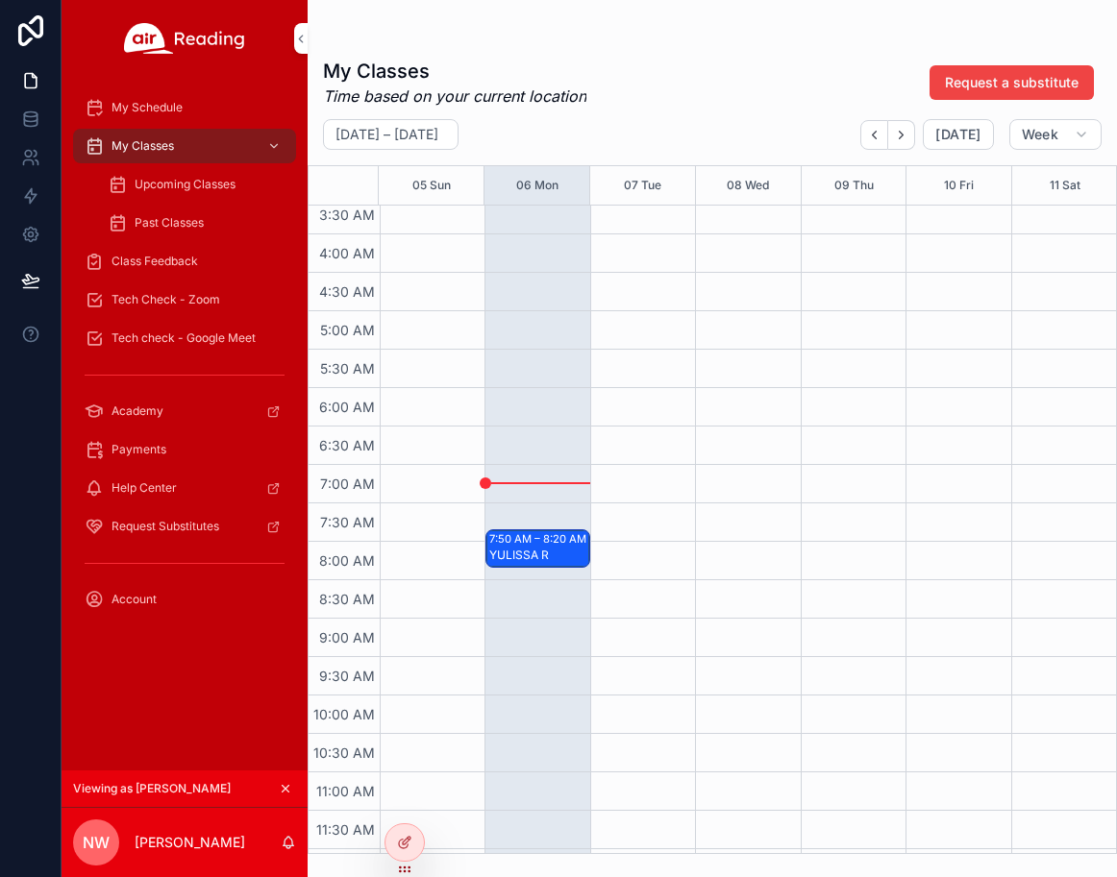
click at [183, 179] on span "Upcoming Classes" at bounding box center [185, 184] width 101 height 15
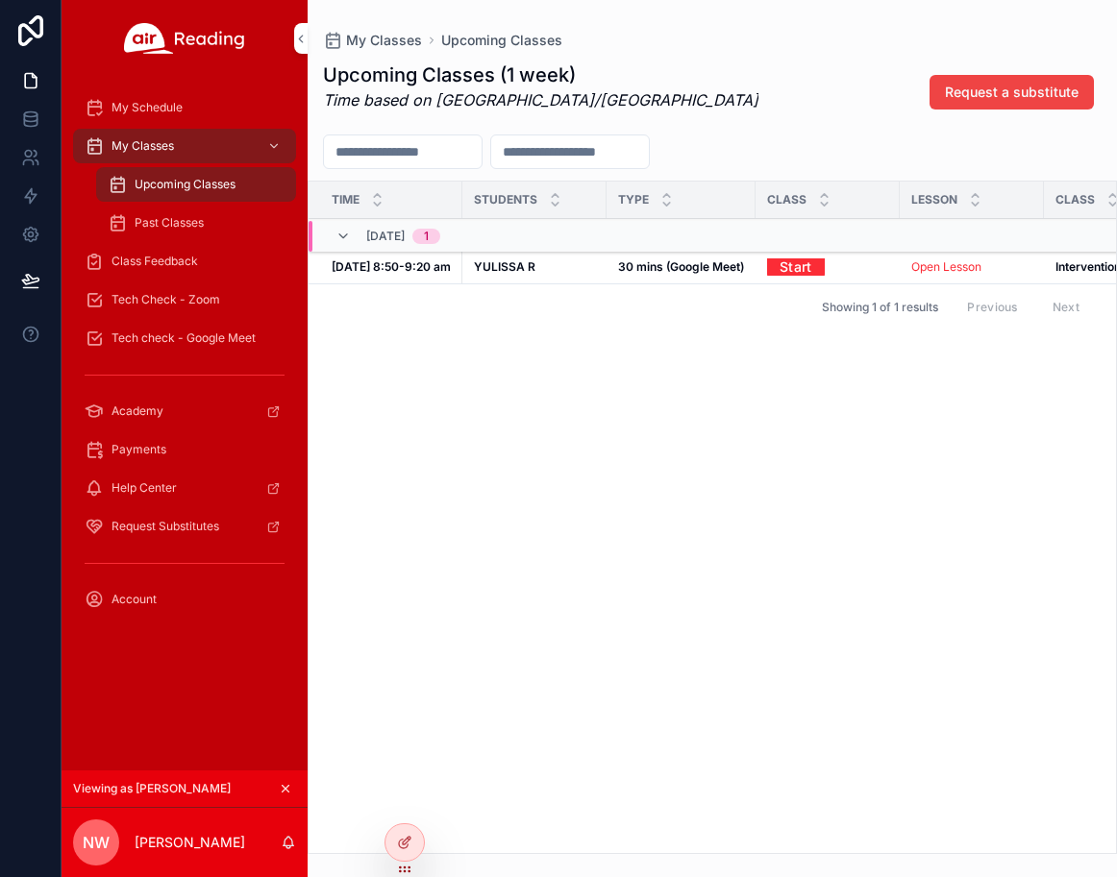
click at [135, 444] on span "Payments" at bounding box center [138, 449] width 55 height 15
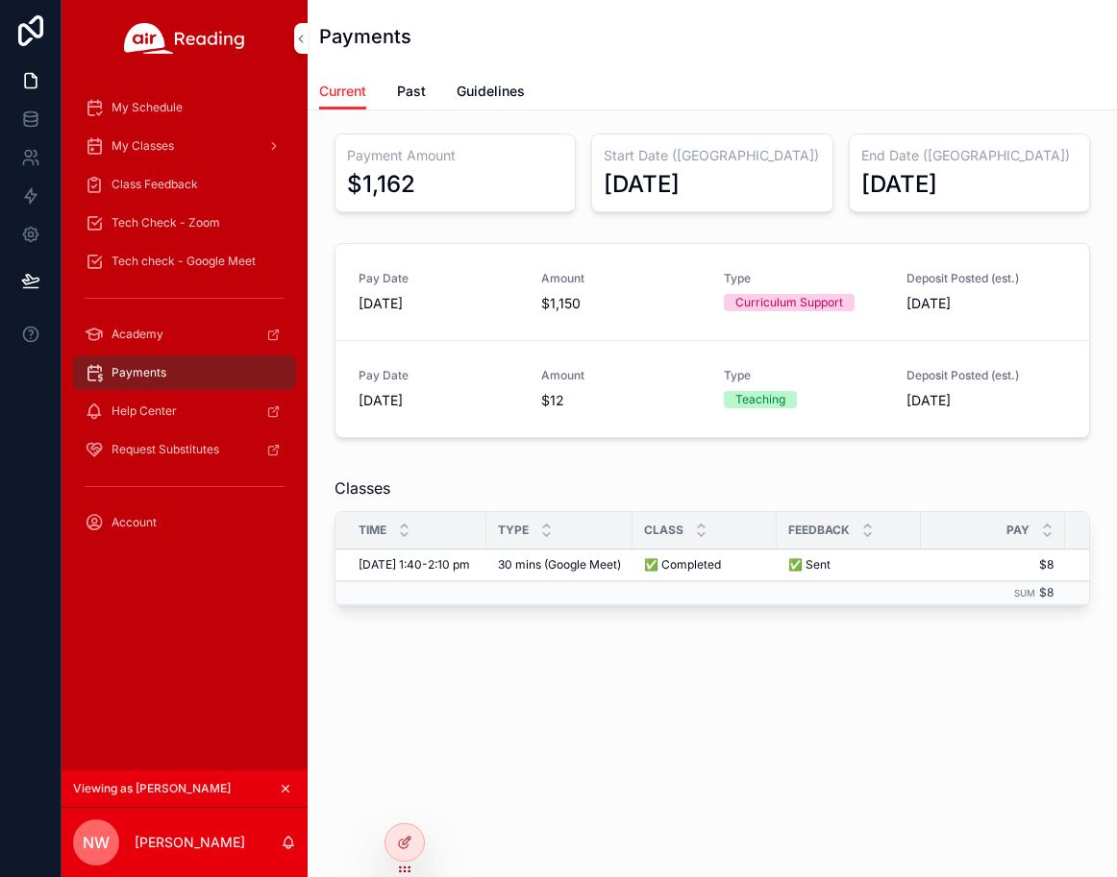
click at [181, 108] on span "My Schedule" at bounding box center [146, 107] width 71 height 15
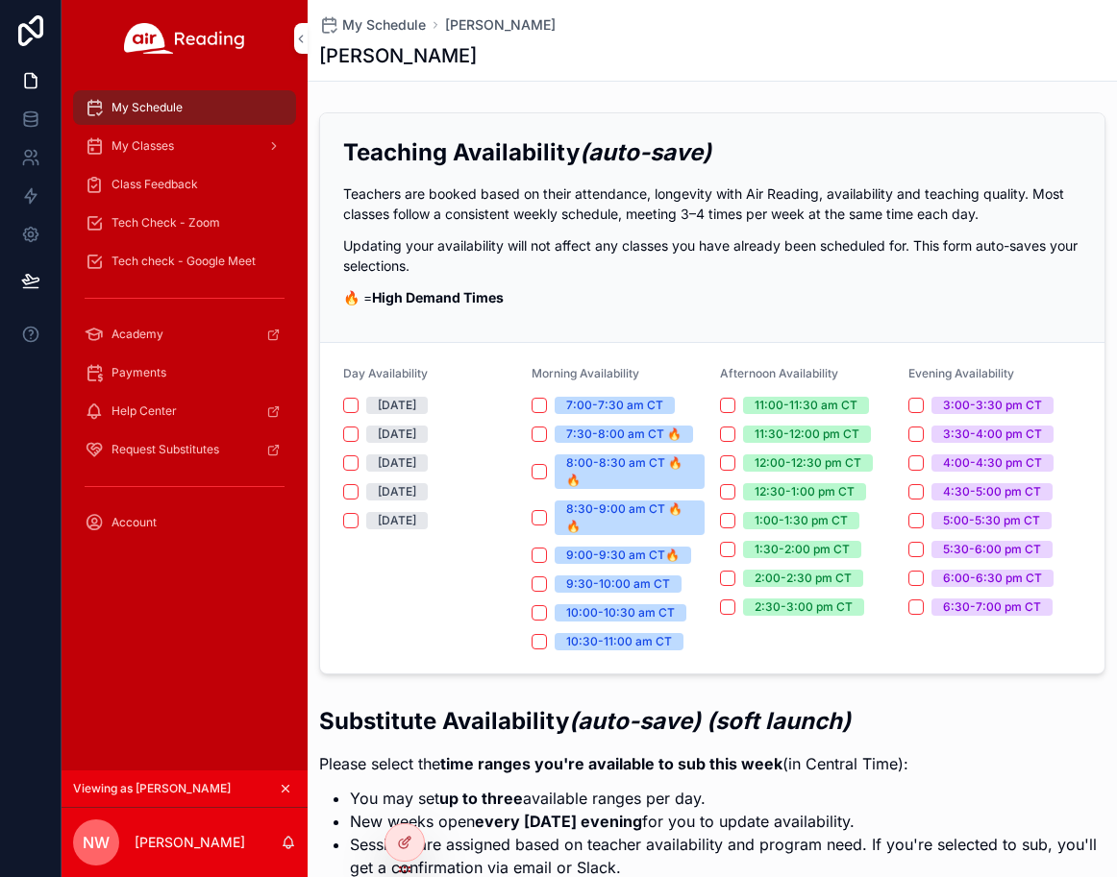
click at [0, 0] on icon at bounding box center [0, 0] width 0 height 0
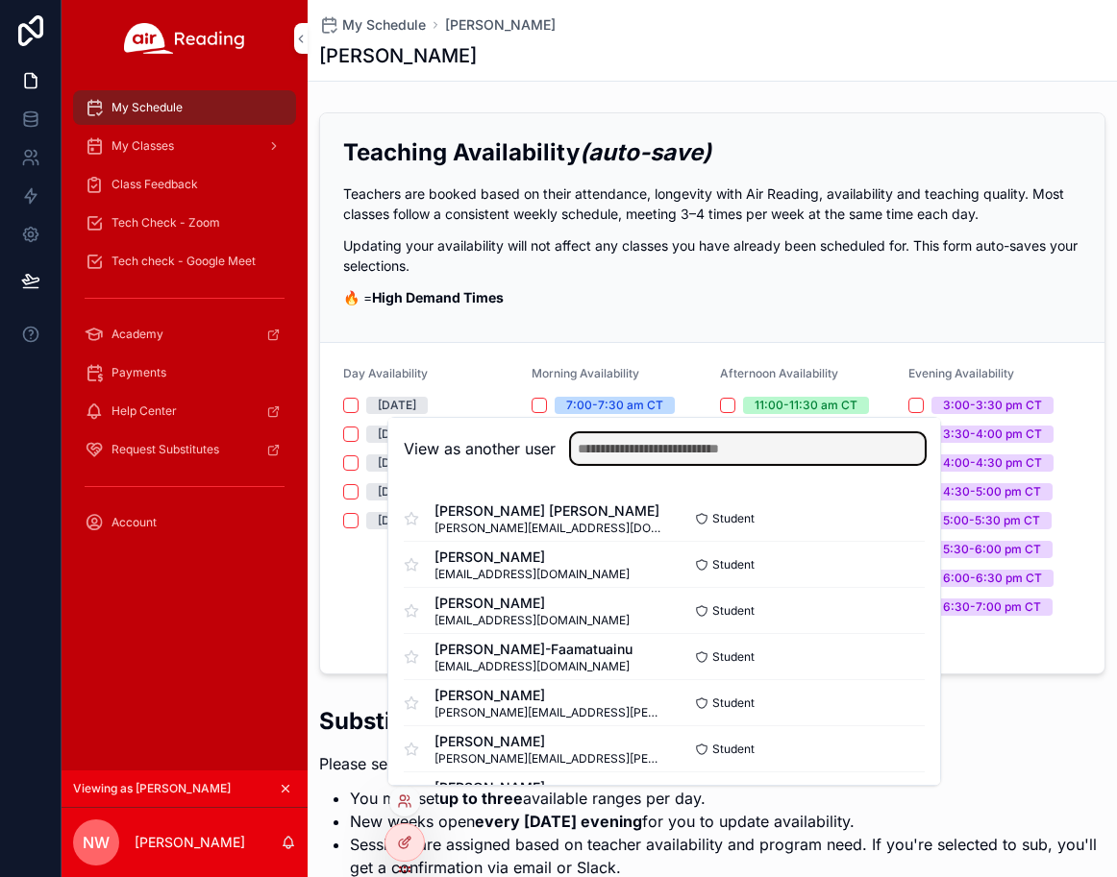
click at [695, 446] on input "text" at bounding box center [748, 448] width 354 height 31
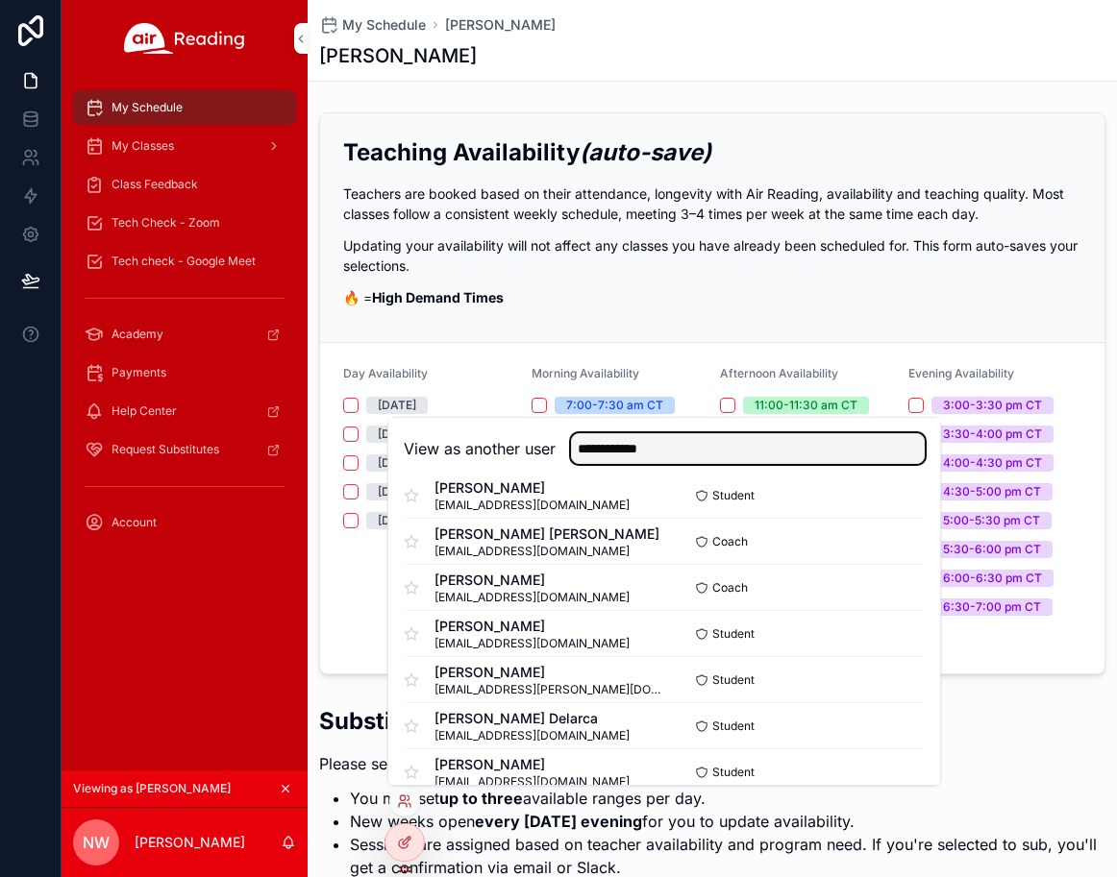
scroll to position [2376, 0]
type input "**********"
click at [0, 0] on button "Select" at bounding box center [0, 0] width 0 height 0
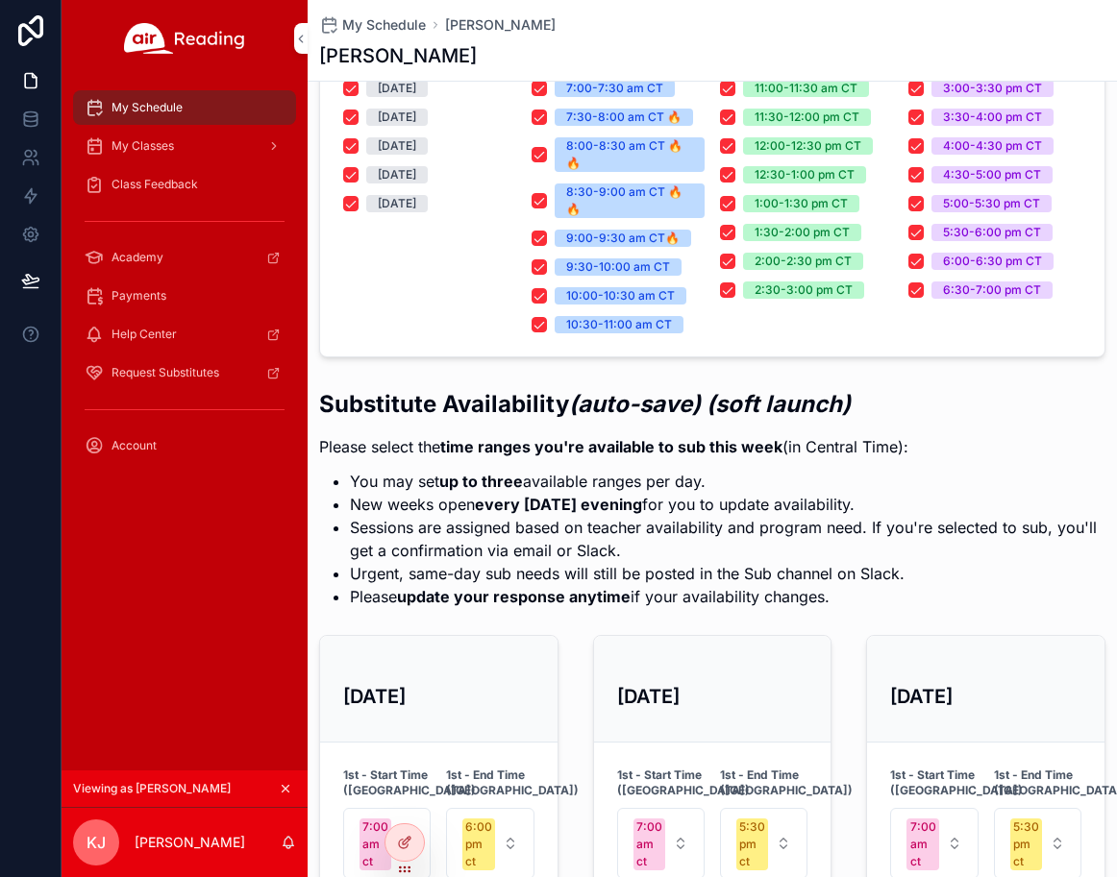
scroll to position [361, 0]
